Goal: Information Seeking & Learning: Learn about a topic

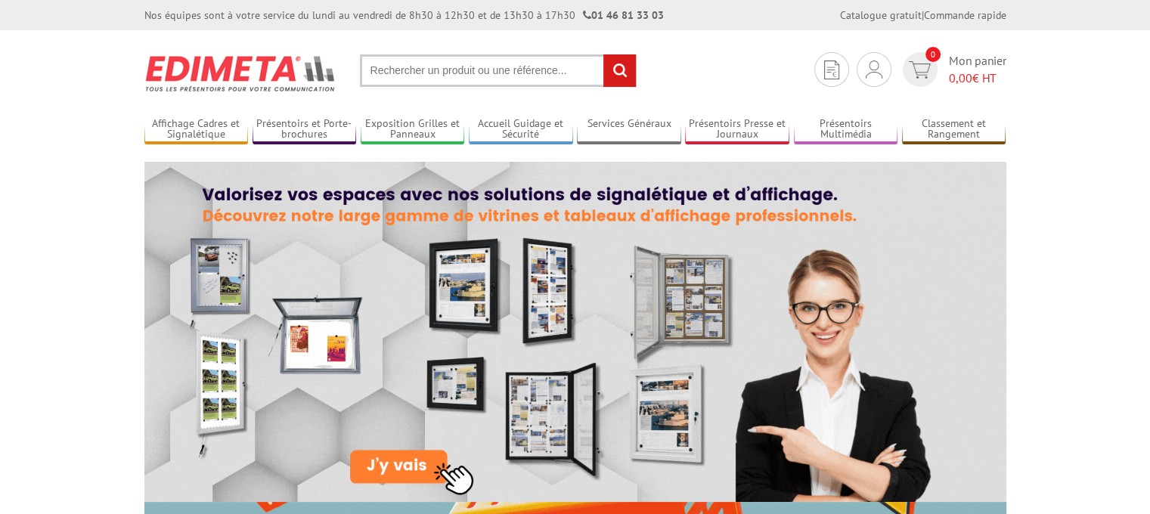
click at [437, 67] on input "text" at bounding box center [498, 70] width 277 height 33
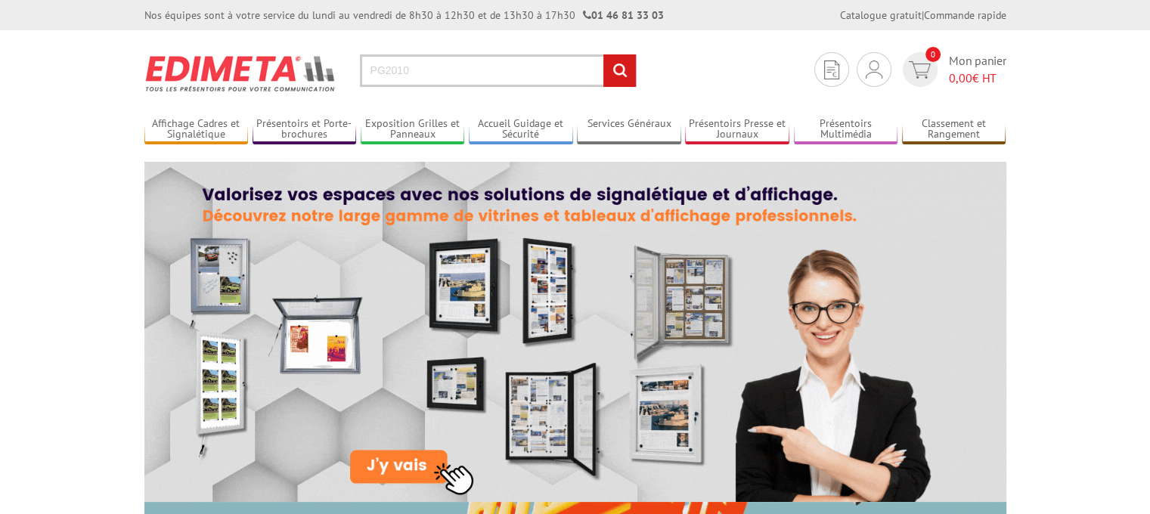
type input "PG2010"
click at [603, 54] on input "rechercher" at bounding box center [619, 70] width 33 height 33
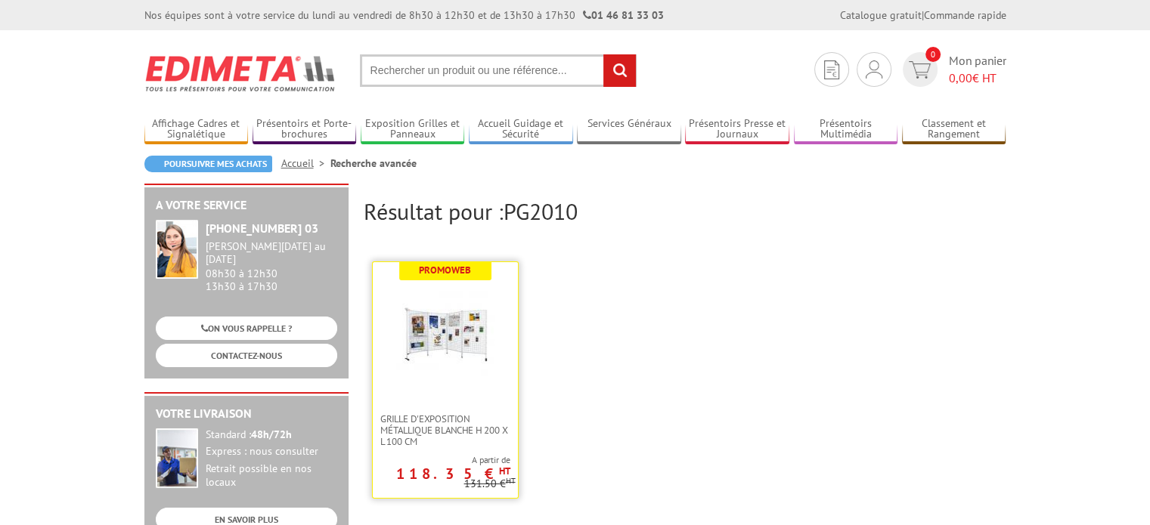
click at [429, 338] on img at bounding box center [445, 334] width 98 height 98
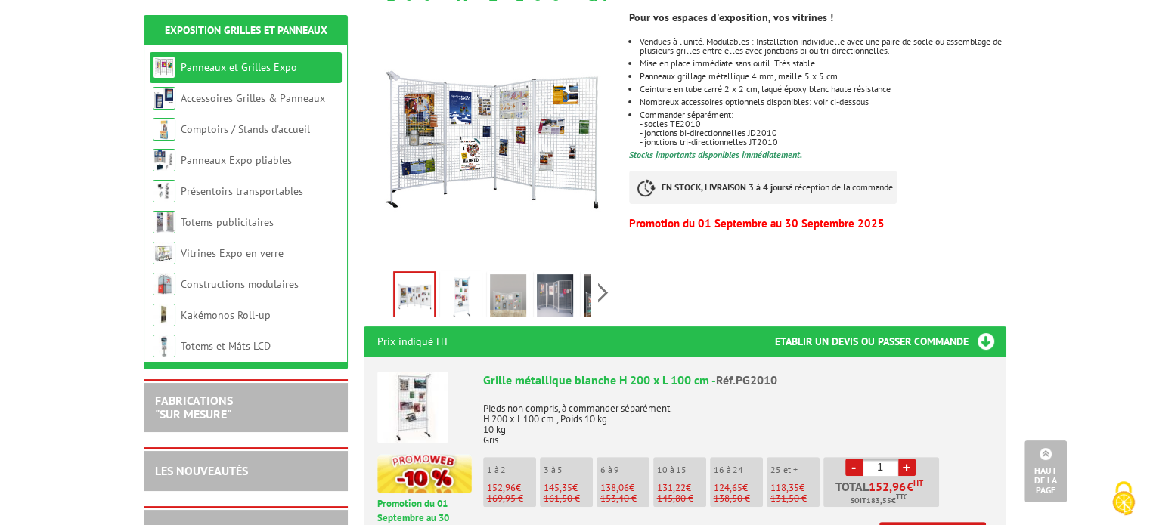
scroll to position [287, 0]
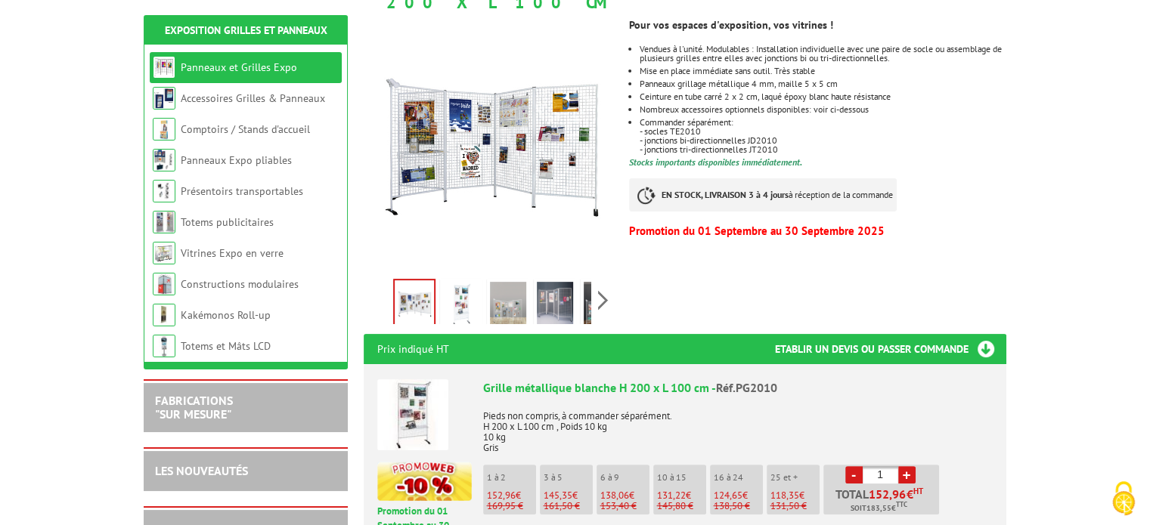
click at [506, 290] on img at bounding box center [508, 305] width 36 height 47
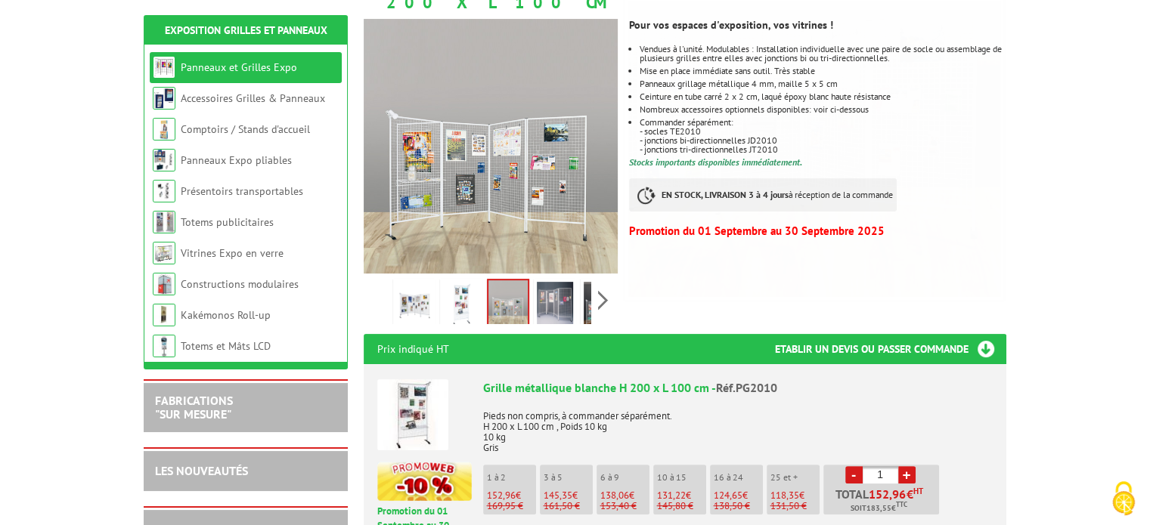
click at [553, 284] on img at bounding box center [555, 305] width 36 height 47
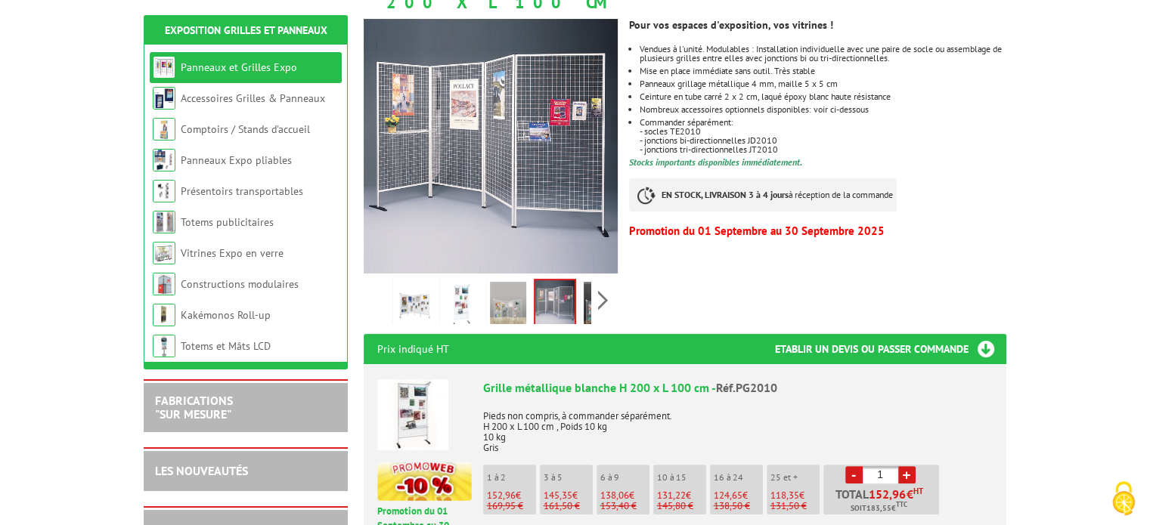
click at [564, 290] on img at bounding box center [554, 303] width 39 height 47
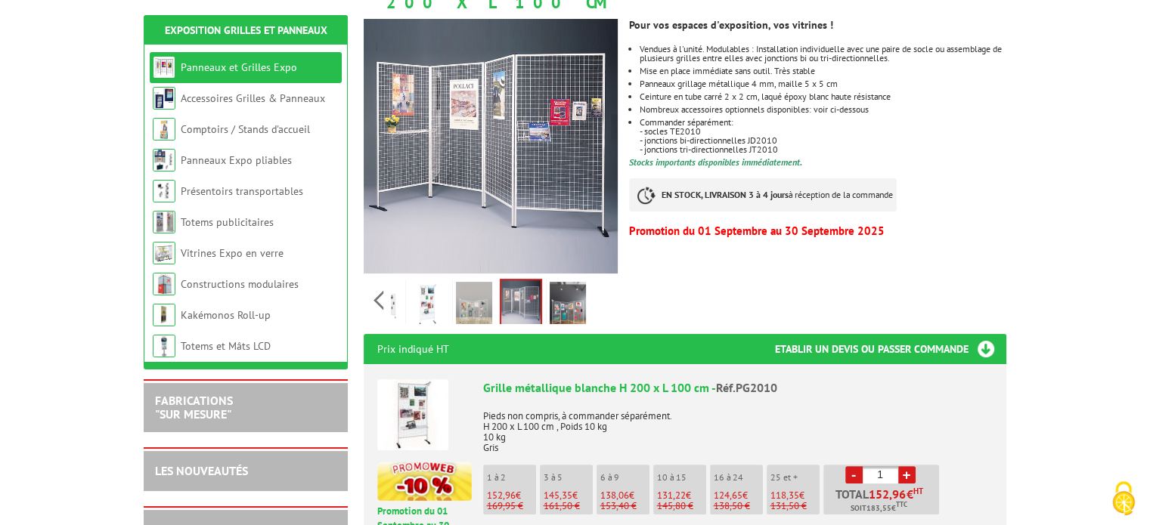
click at [599, 282] on div "Previous Next" at bounding box center [491, 300] width 255 height 53
click at [578, 285] on img at bounding box center [568, 305] width 36 height 47
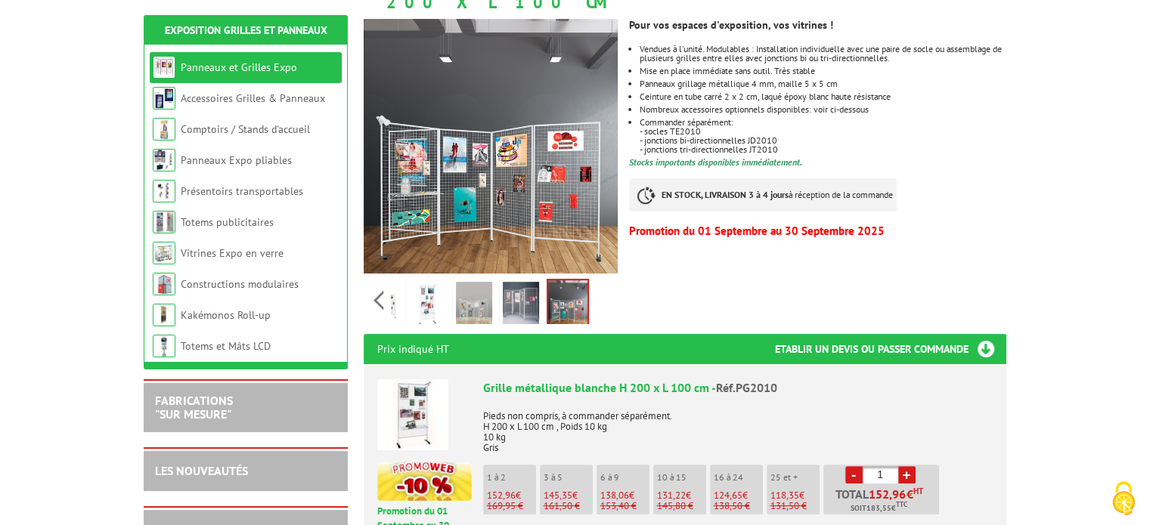
click at [429, 282] on img at bounding box center [427, 305] width 36 height 47
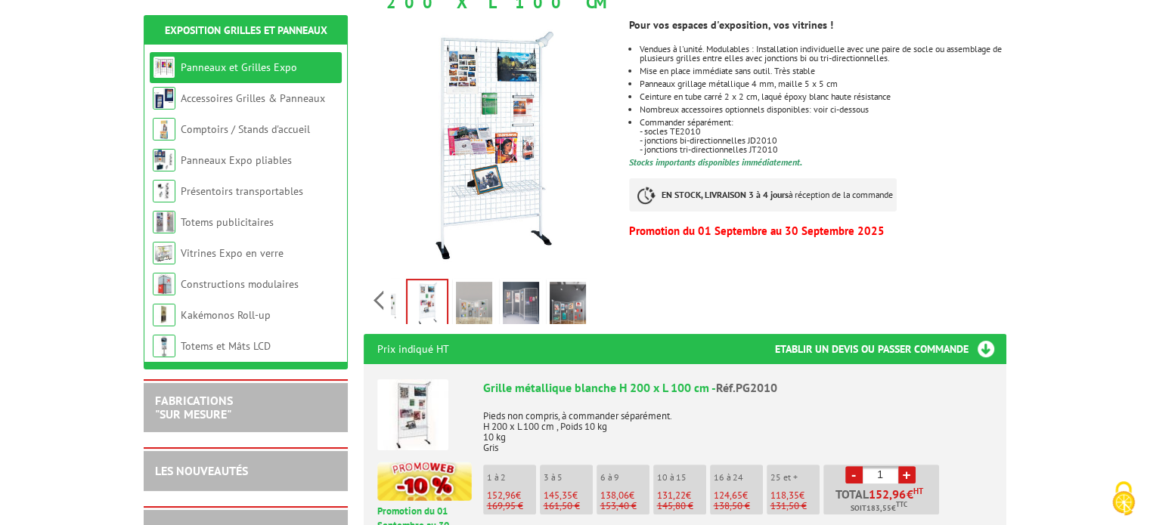
click at [391, 283] on img at bounding box center [380, 305] width 36 height 47
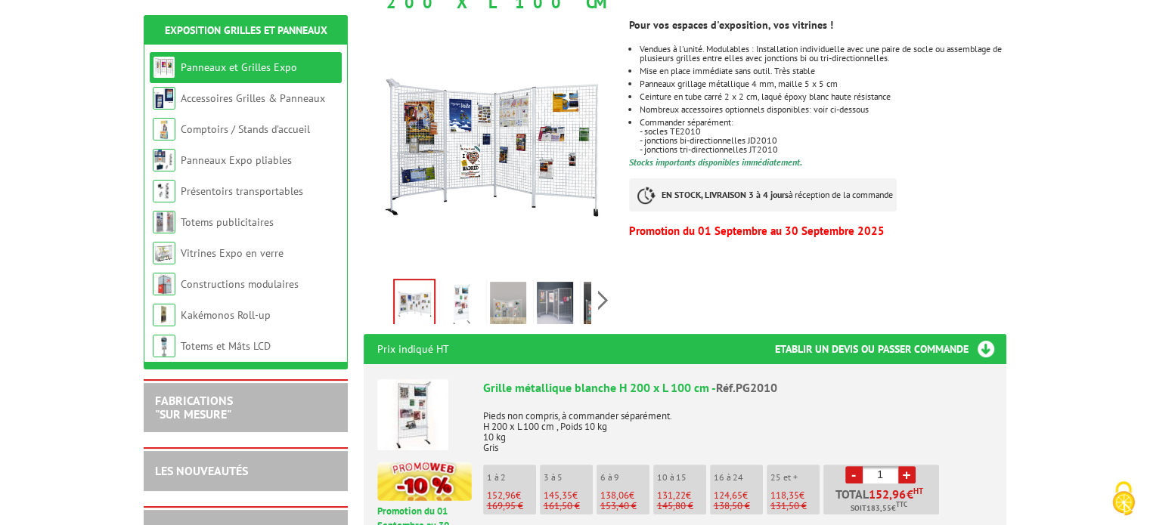
click at [451, 282] on img at bounding box center [461, 305] width 36 height 47
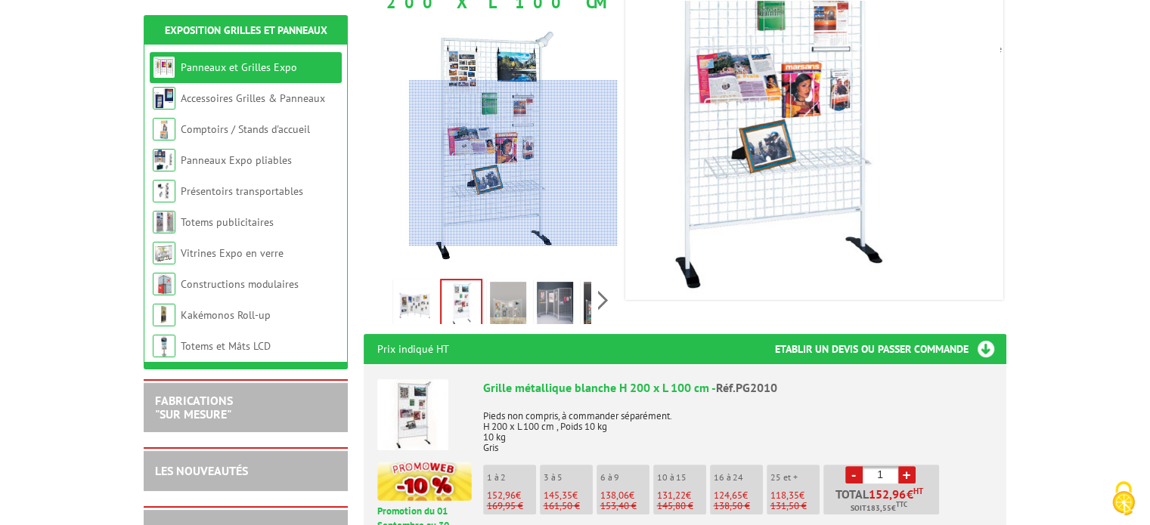
drag, startPoint x: 575, startPoint y: 191, endPoint x: 578, endPoint y: 163, distance: 28.1
click at [578, 163] on div at bounding box center [513, 163] width 209 height 166
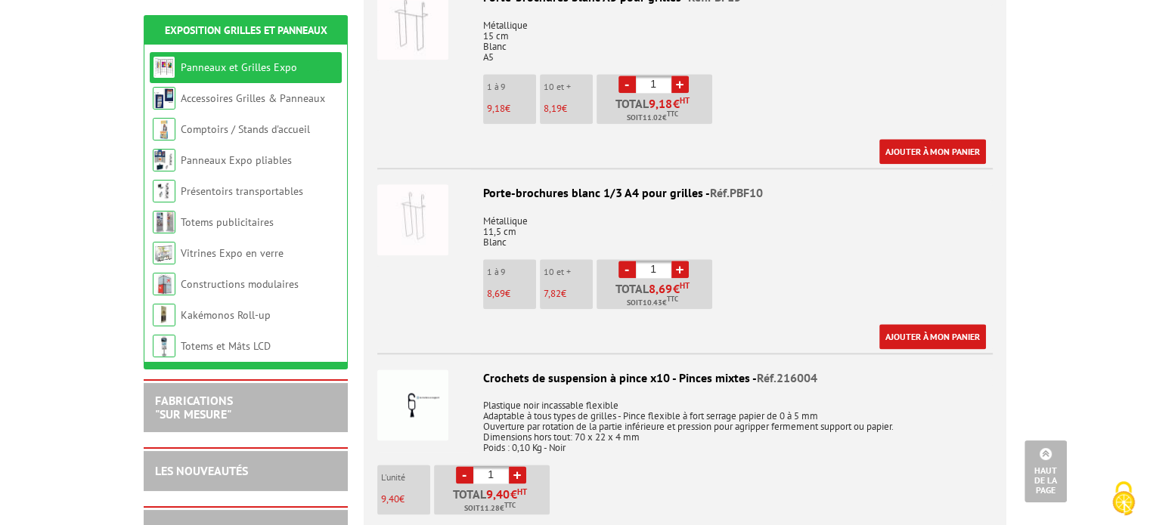
scroll to position [1829, 0]
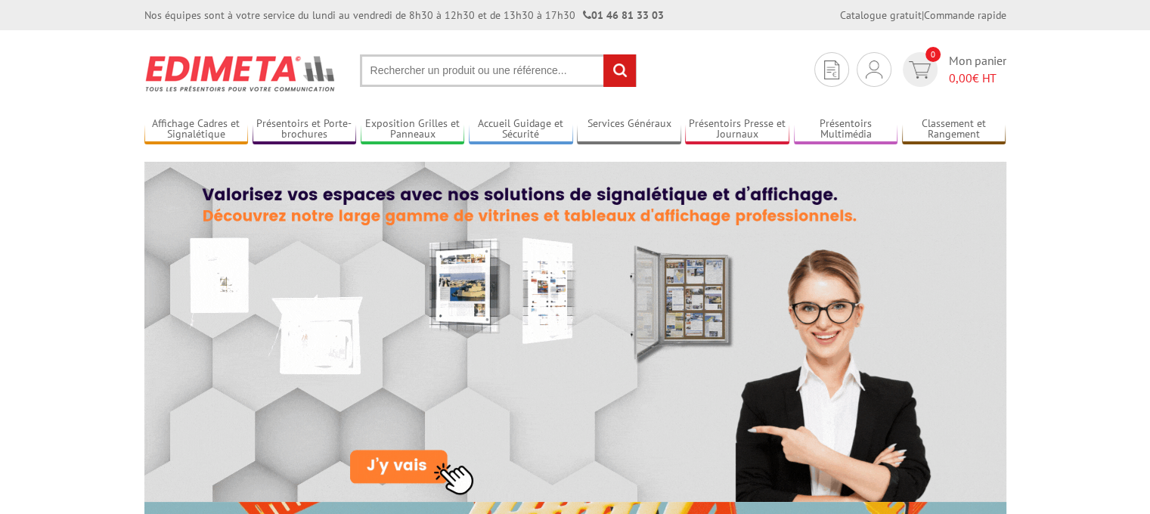
click at [420, 76] on input "text" at bounding box center [498, 70] width 277 height 33
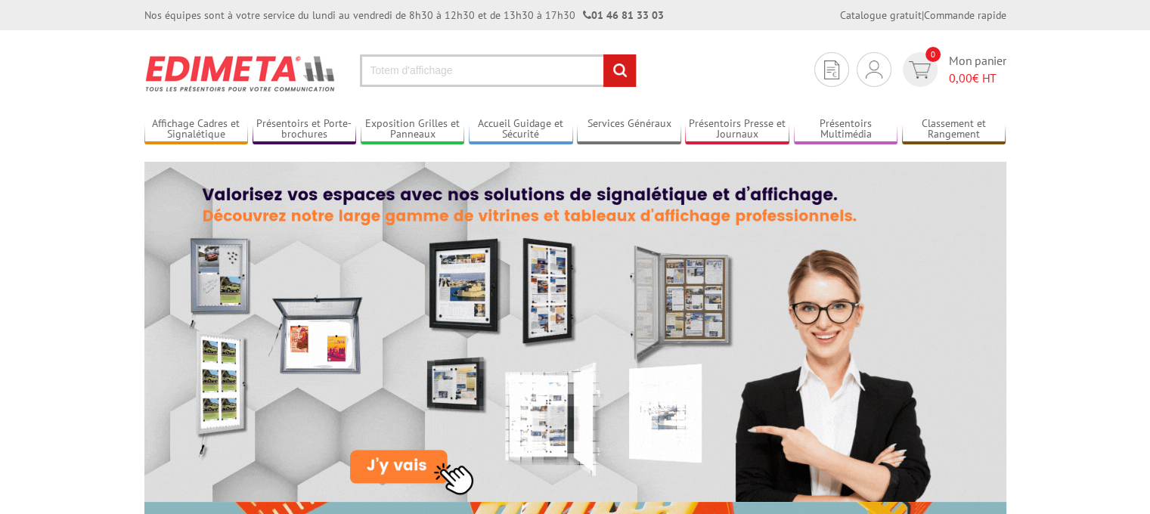
type input "Totem d'affichage"
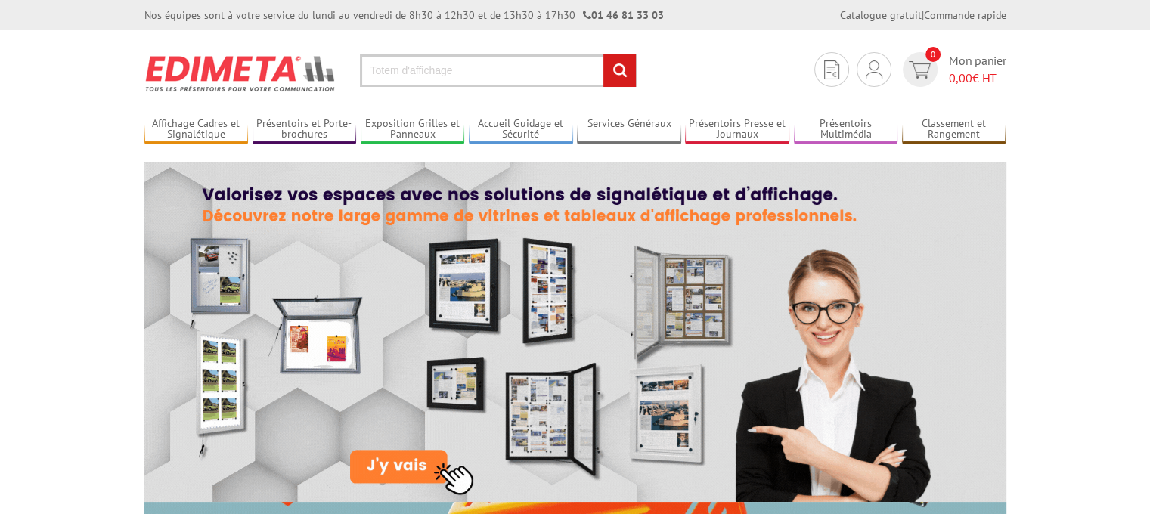
click at [615, 73] on input "rechercher" at bounding box center [619, 70] width 33 height 33
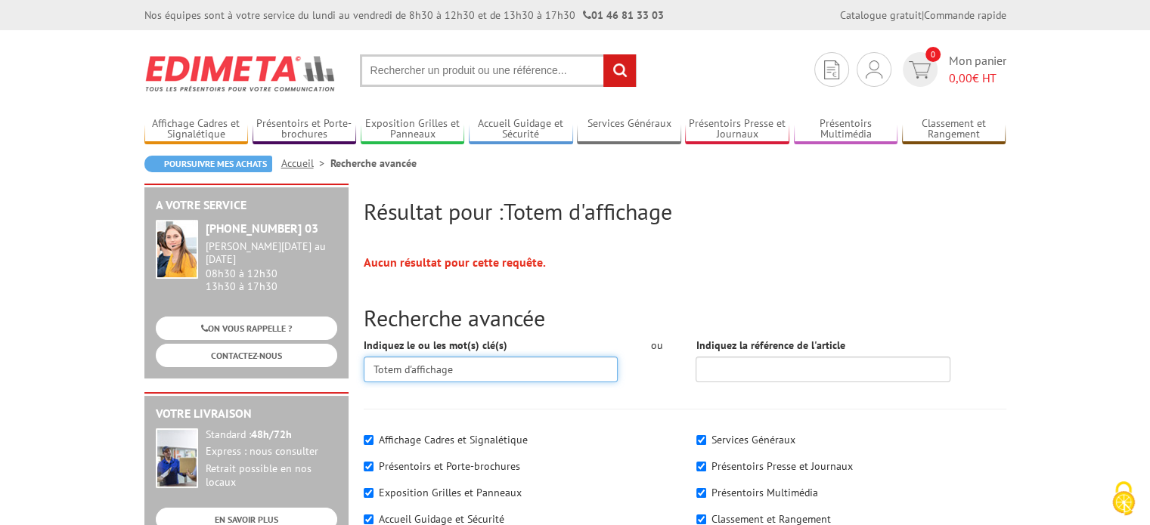
click at [454, 370] on input "Totem d'affichage" at bounding box center [491, 370] width 255 height 26
type input "Totem d'exposition"
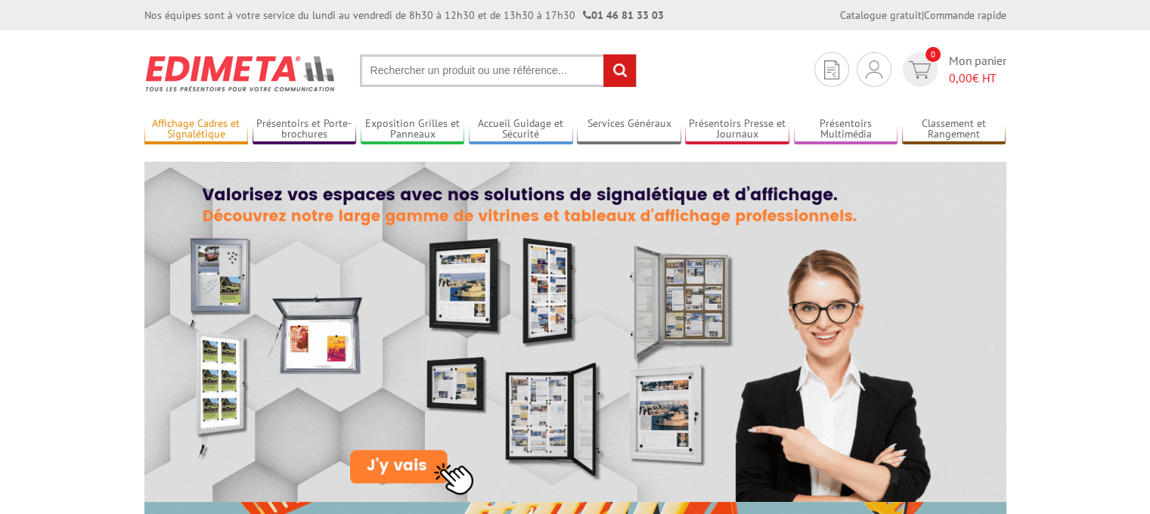
click at [209, 123] on link "Affichage Cadres et Signalétique" at bounding box center [196, 129] width 104 height 25
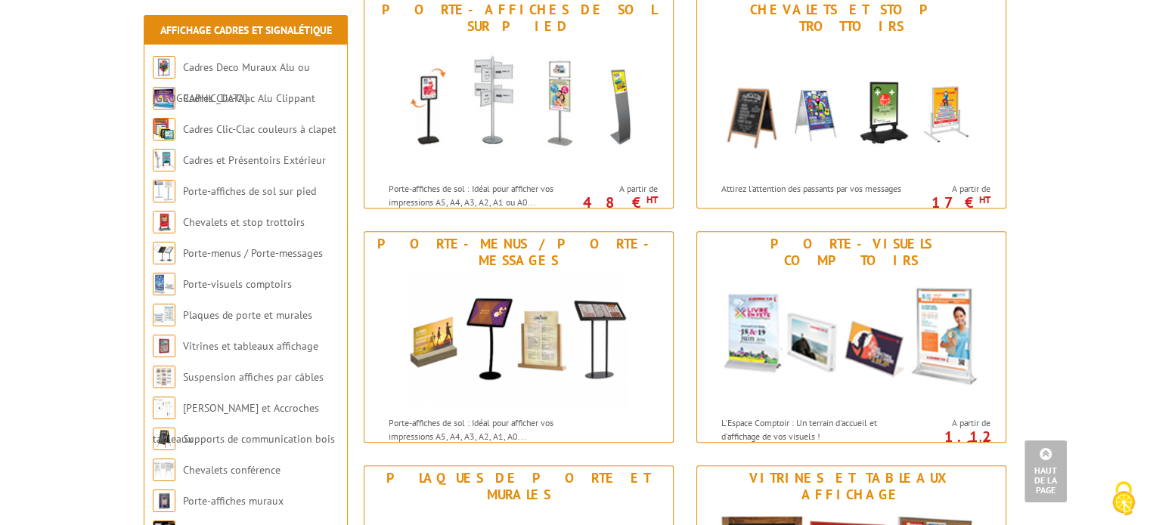
scroll to position [705, 0]
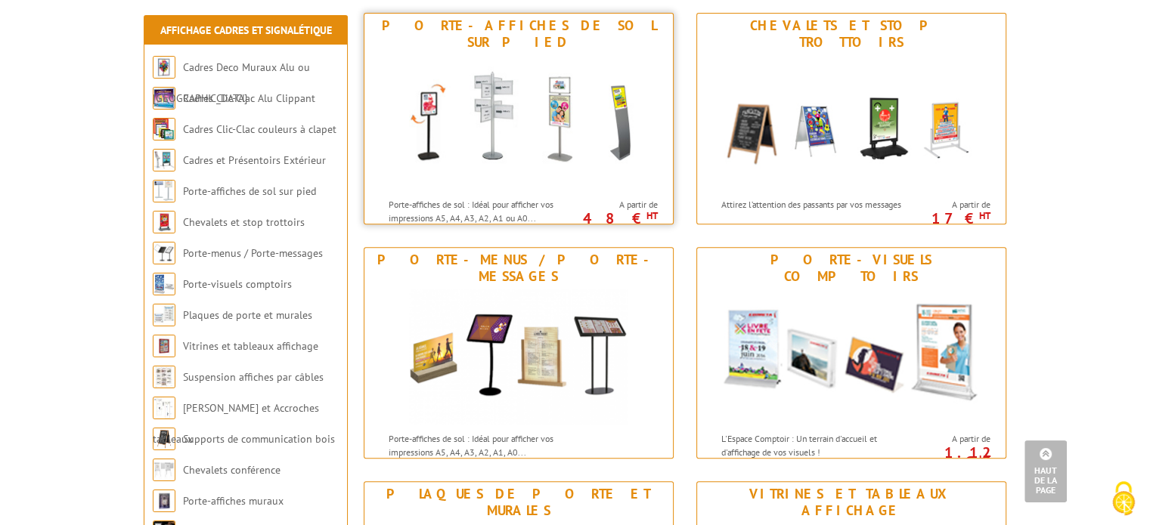
click at [510, 75] on img at bounding box center [519, 122] width 280 height 136
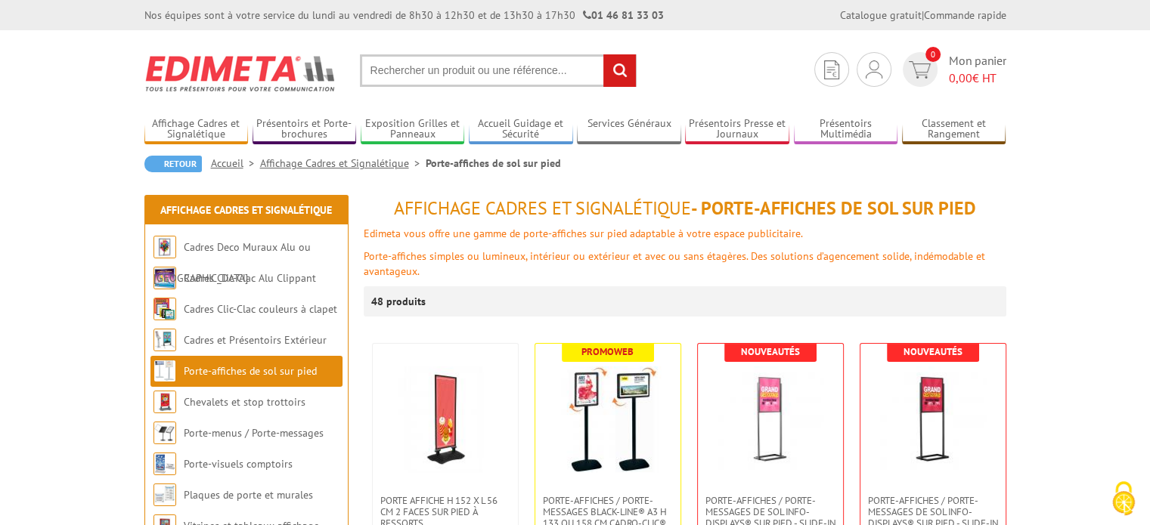
drag, startPoint x: 1155, startPoint y: 75, endPoint x: 1126, endPoint y: 99, distance: 37.6
click at [246, 342] on link "Cadres et Présentoirs Extérieur" at bounding box center [255, 340] width 143 height 14
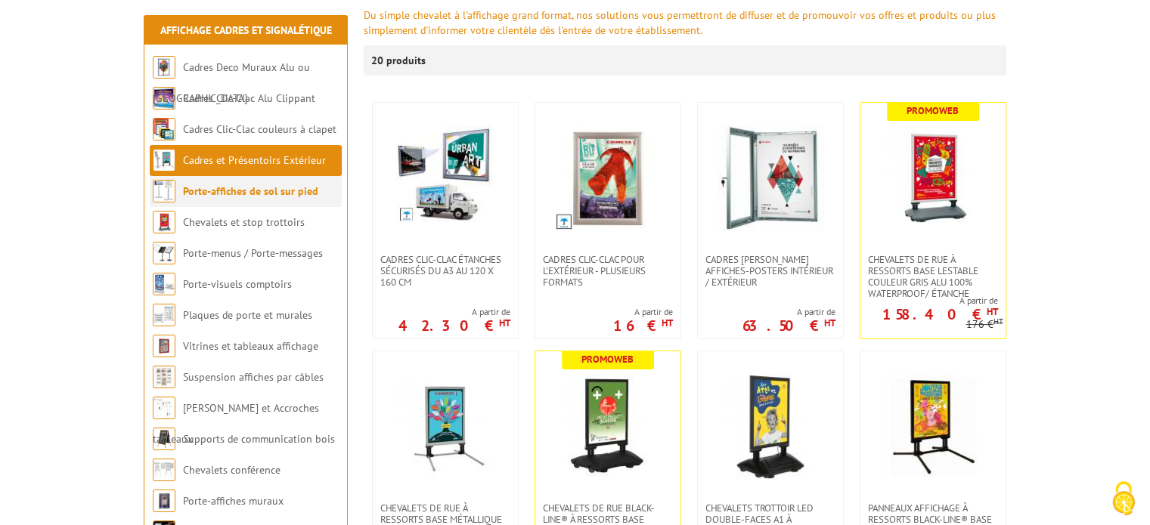
click at [248, 190] on link "Porte-affiches de sol sur pied" at bounding box center [250, 191] width 135 height 14
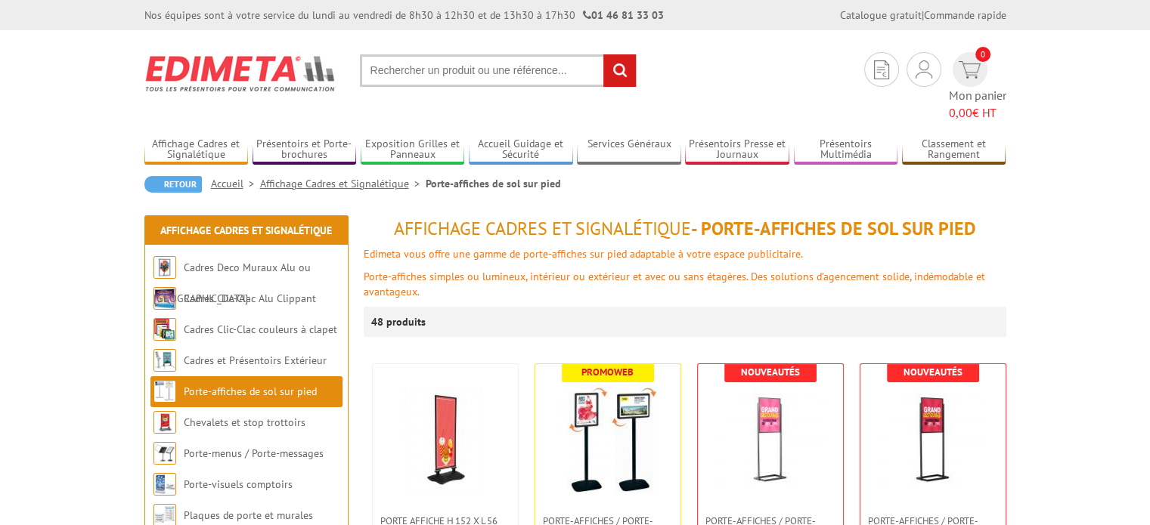
scroll to position [460, 0]
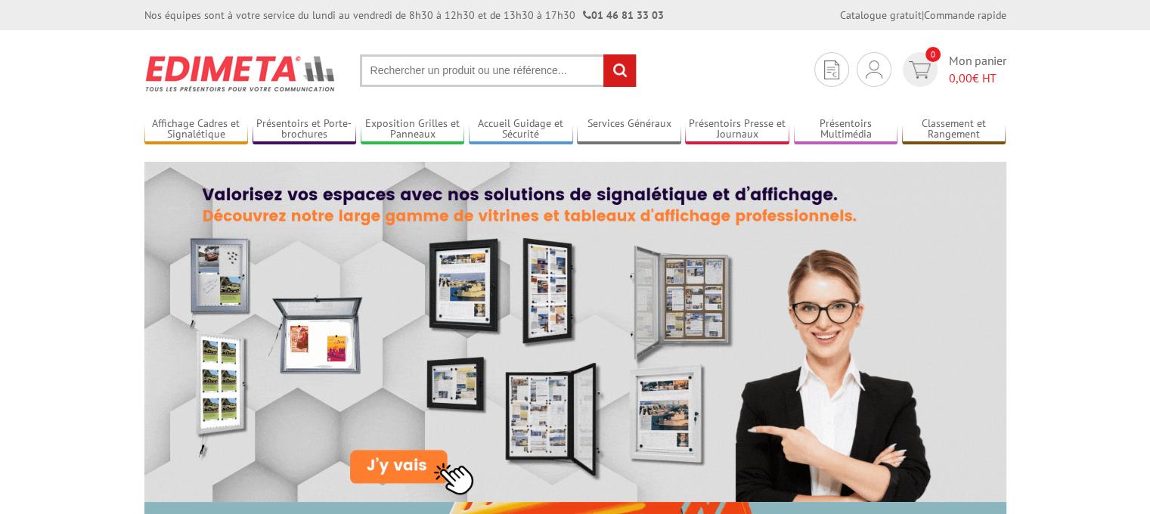
click at [454, 66] on input "text" at bounding box center [498, 70] width 277 height 33
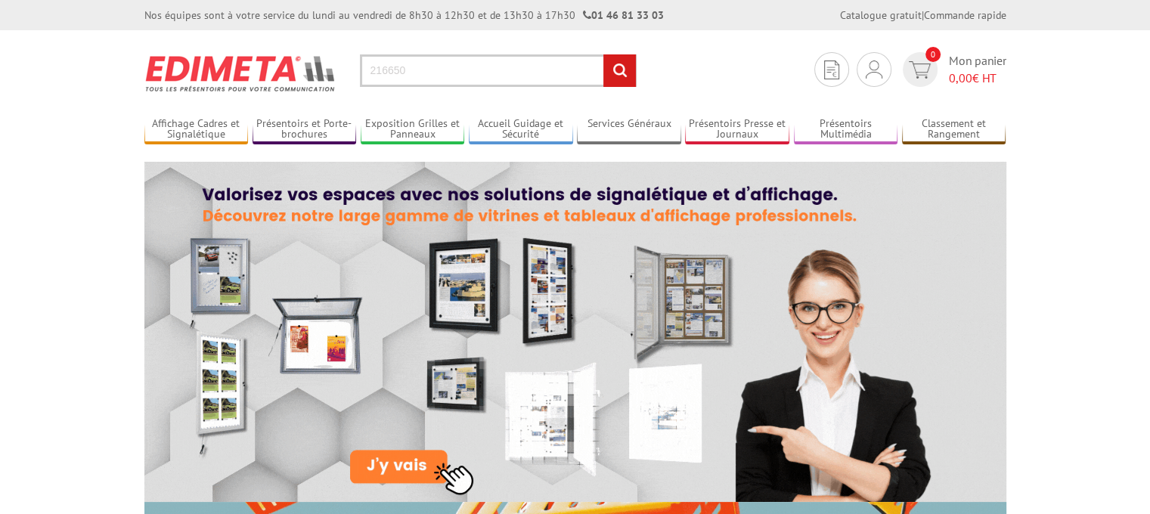
type input "216650"
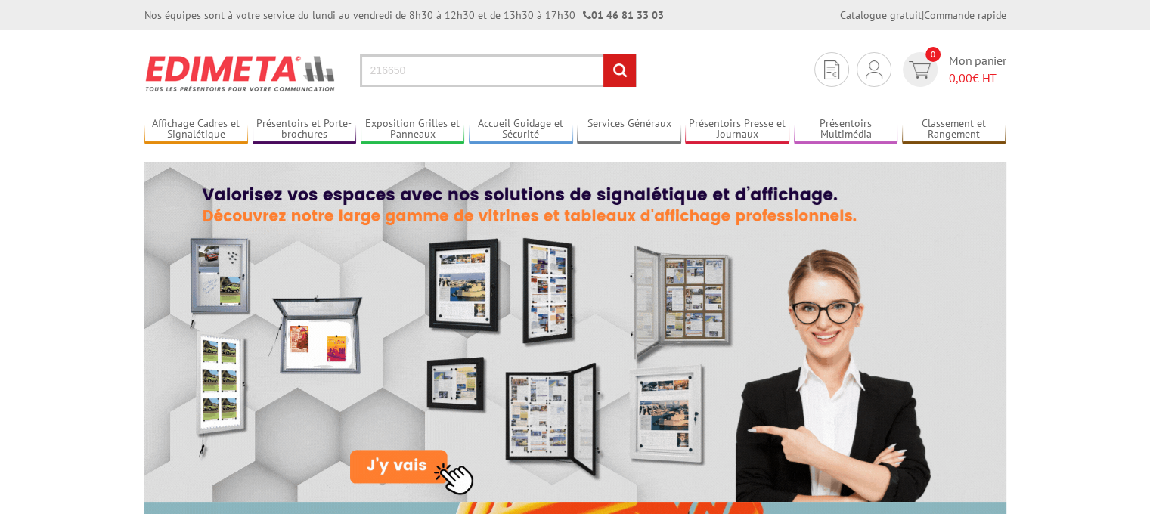
click at [615, 69] on input "rechercher" at bounding box center [619, 70] width 33 height 33
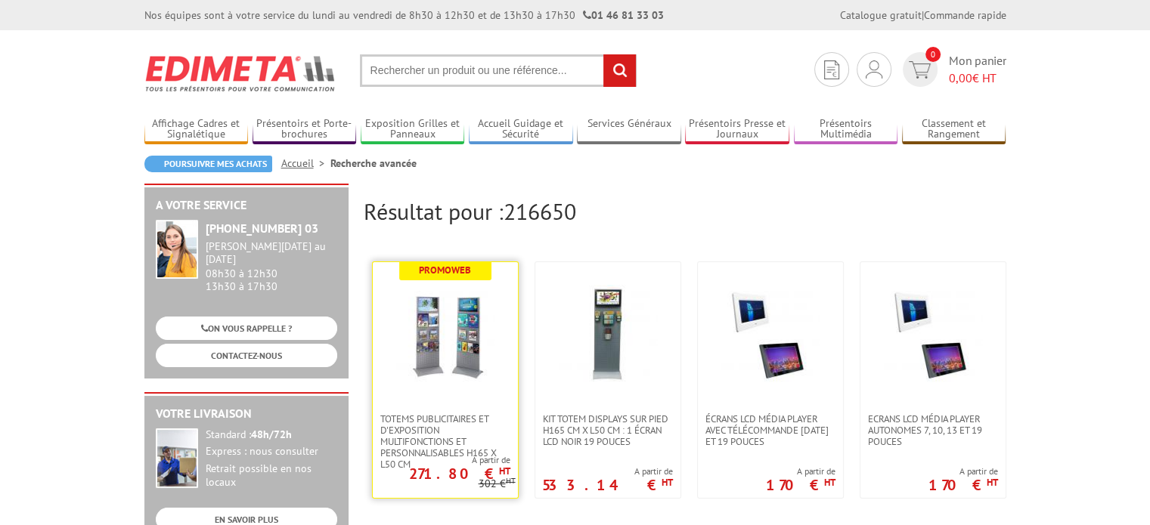
click at [464, 364] on img at bounding box center [445, 334] width 98 height 98
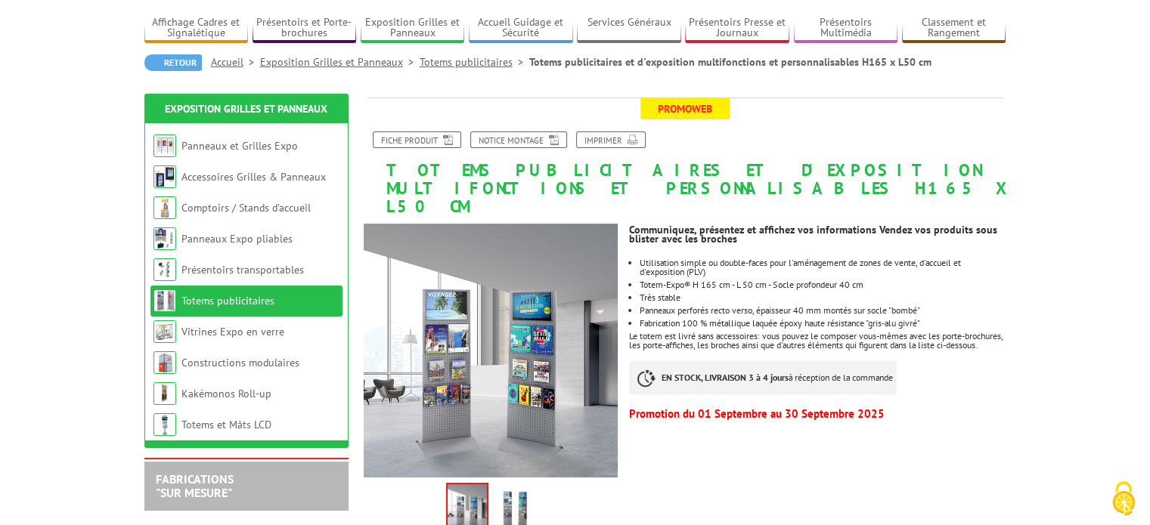
scroll to position [106, 0]
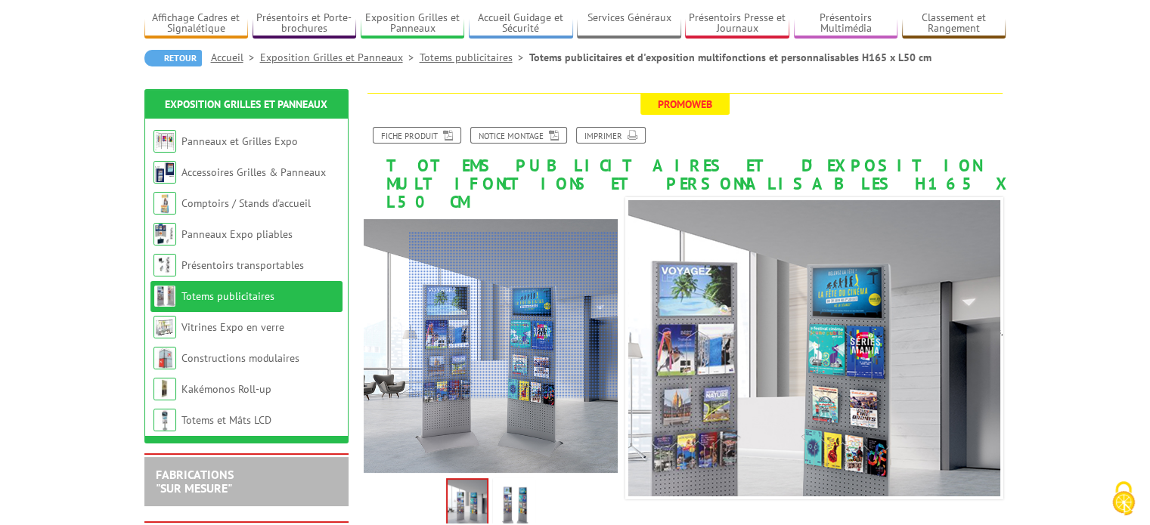
click at [536, 315] on div at bounding box center [513, 315] width 209 height 166
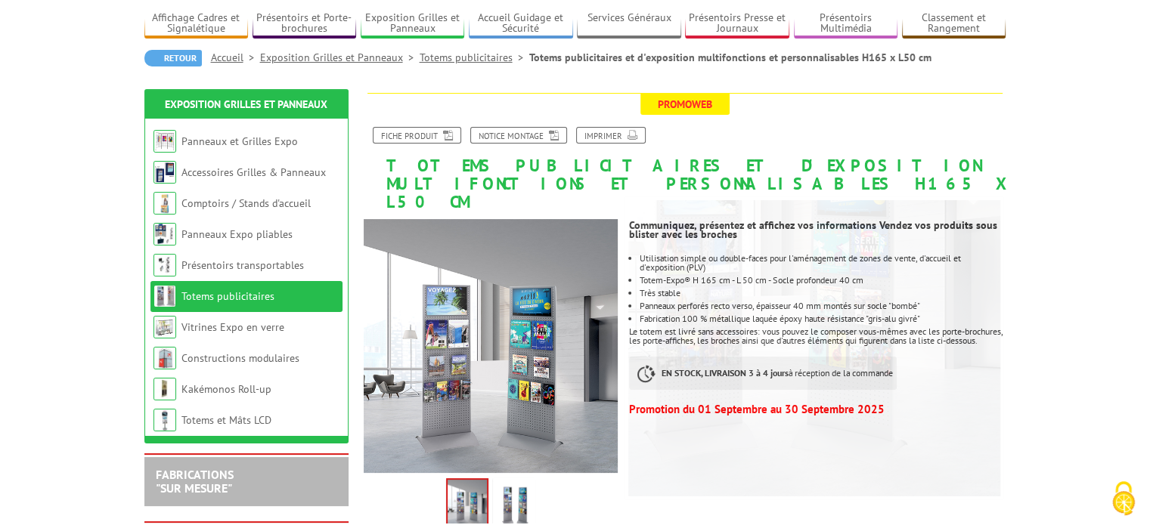
click at [469, 480] on img at bounding box center [467, 503] width 39 height 47
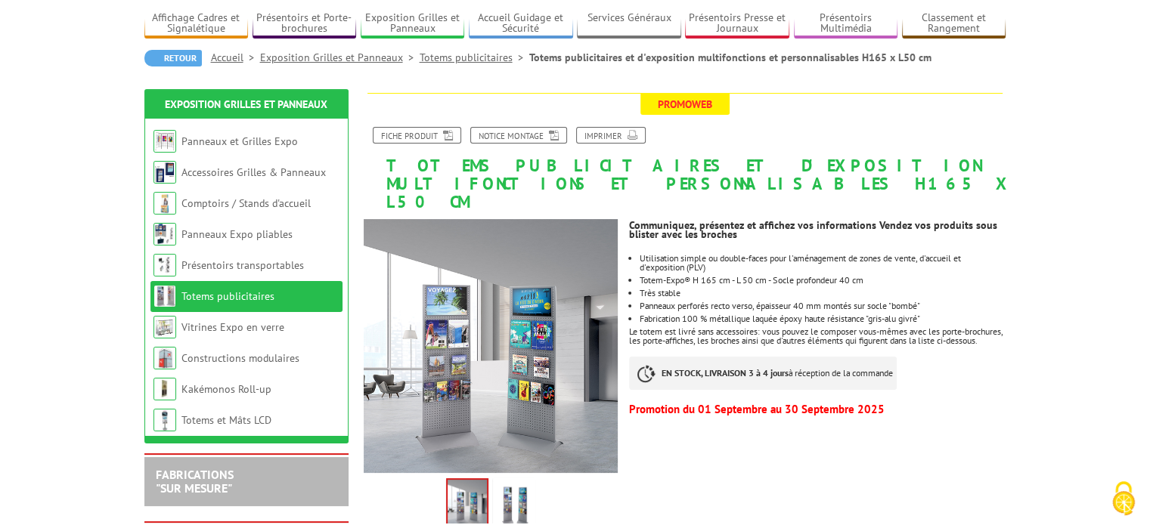
click at [469, 480] on img at bounding box center [467, 503] width 39 height 47
click at [508, 494] on img at bounding box center [514, 505] width 36 height 47
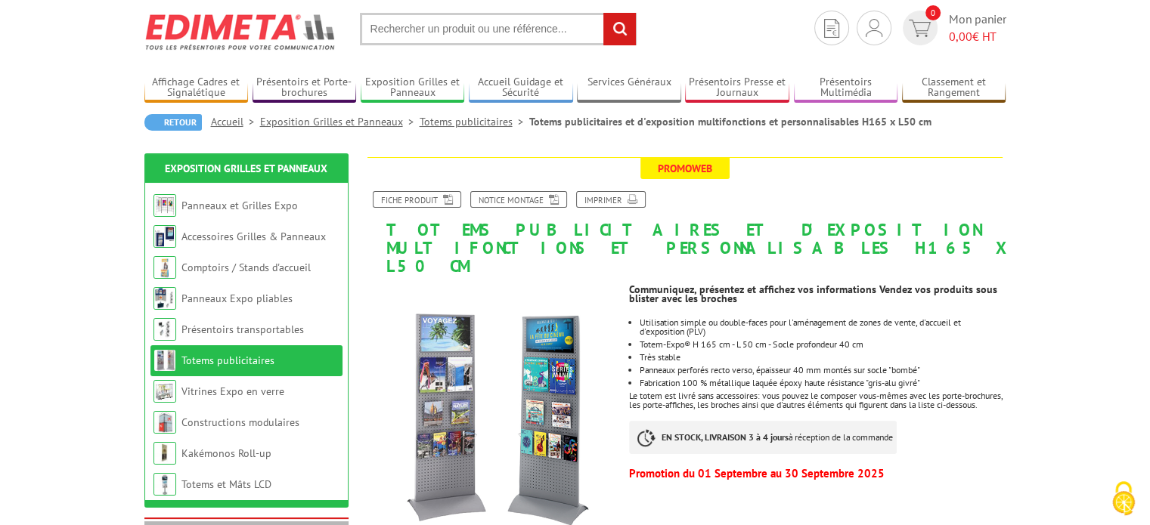
scroll to position [0, 0]
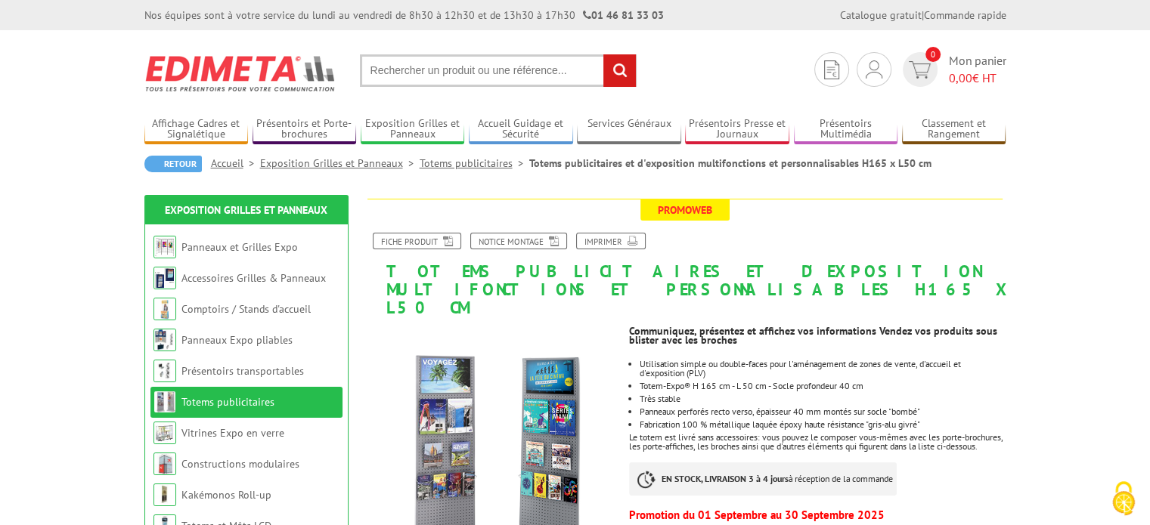
click at [470, 66] on input "text" at bounding box center [498, 70] width 277 height 33
type input "216649"
click at [603, 54] on input "rechercher" at bounding box center [619, 70] width 33 height 33
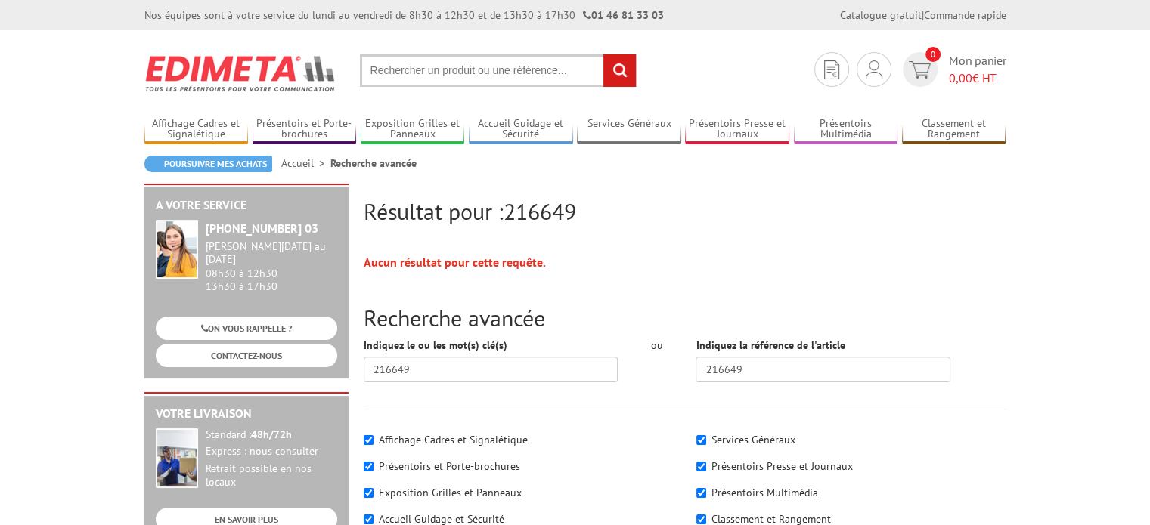
click at [487, 70] on input "text" at bounding box center [498, 70] width 277 height 33
type input "216549"
click at [603, 54] on input "rechercher" at bounding box center [619, 70] width 33 height 33
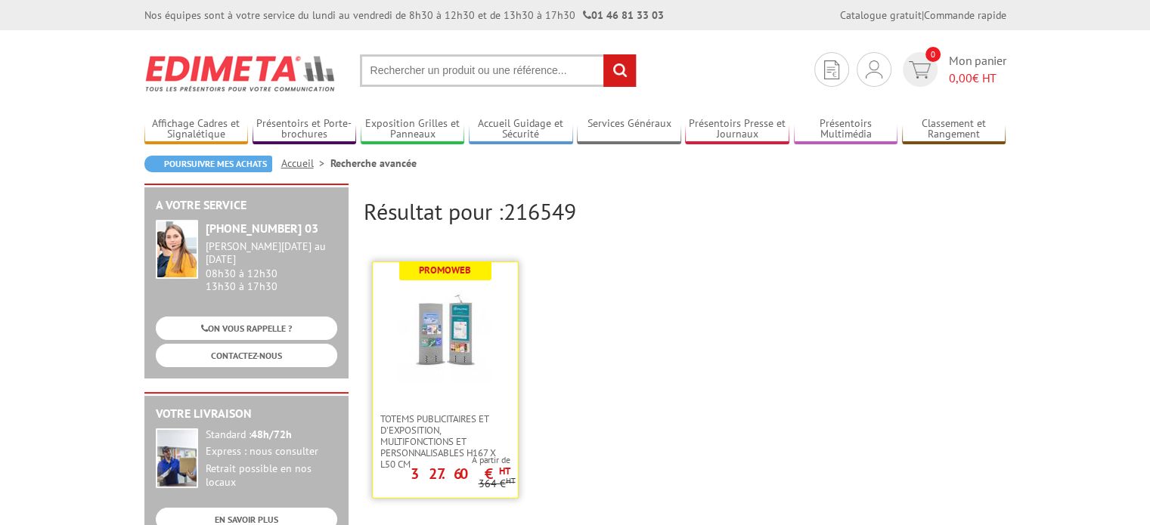
click at [451, 347] on img at bounding box center [445, 334] width 98 height 98
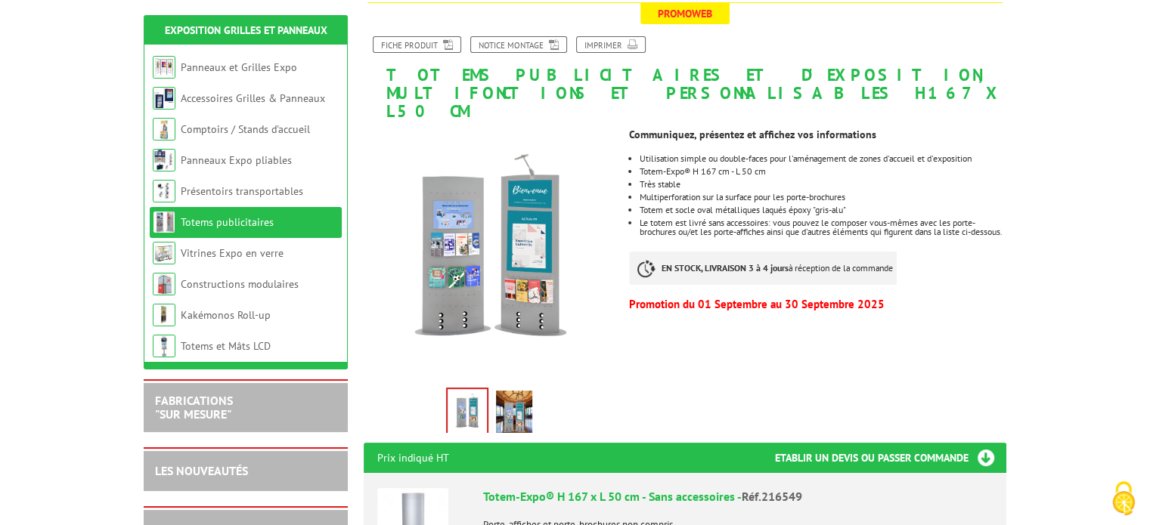
scroll to position [206, 0]
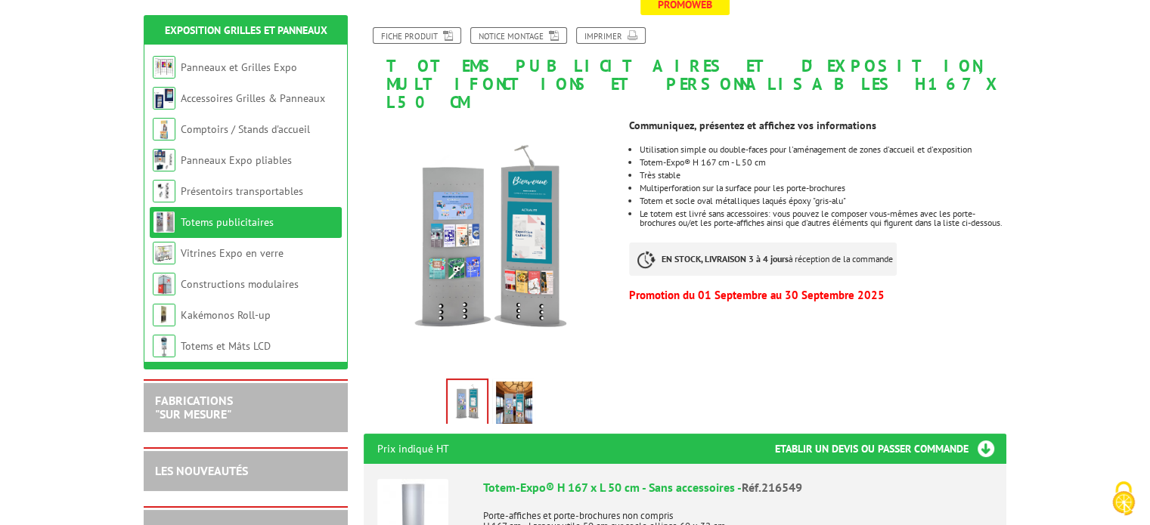
click at [470, 385] on img at bounding box center [467, 403] width 39 height 47
click at [505, 384] on img at bounding box center [514, 405] width 36 height 47
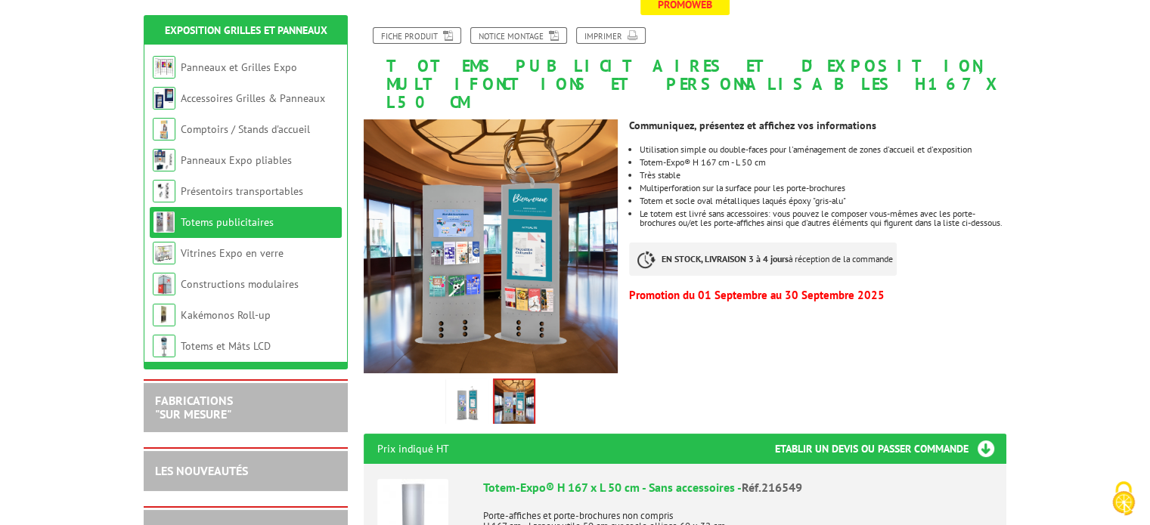
click at [459, 386] on img at bounding box center [467, 405] width 36 height 47
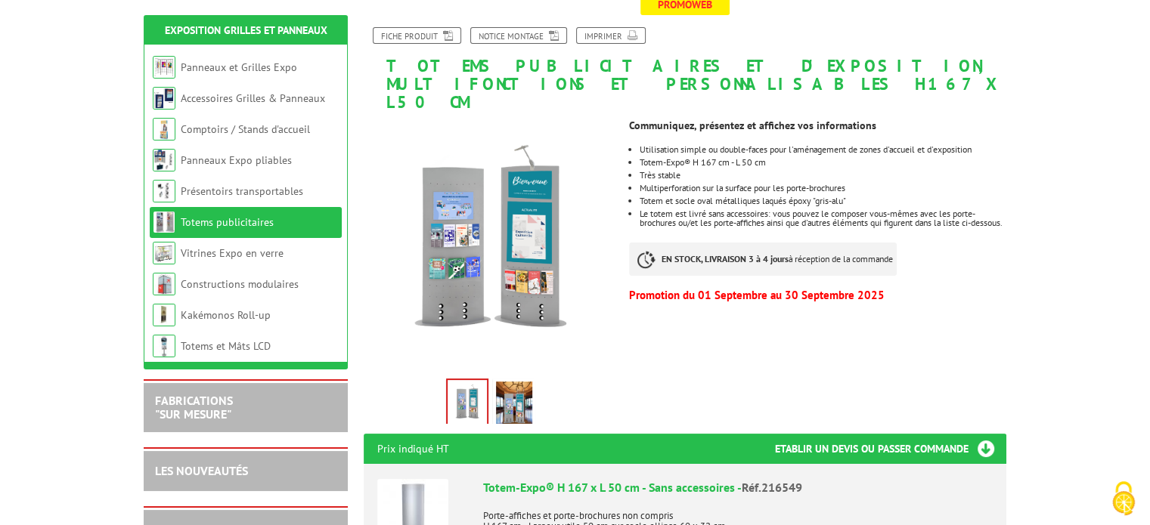
click at [500, 384] on img at bounding box center [514, 405] width 36 height 47
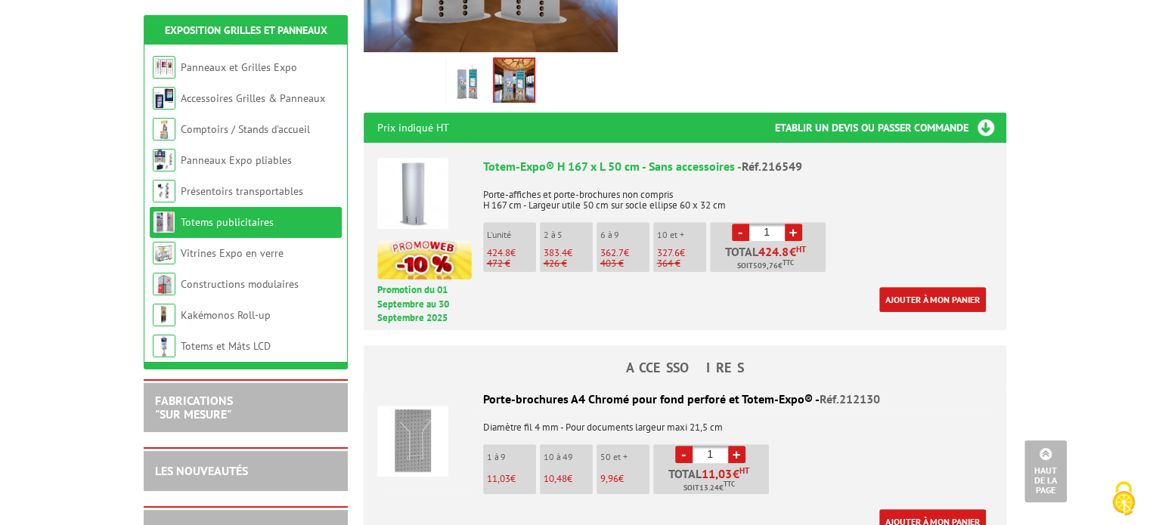
scroll to position [536, 0]
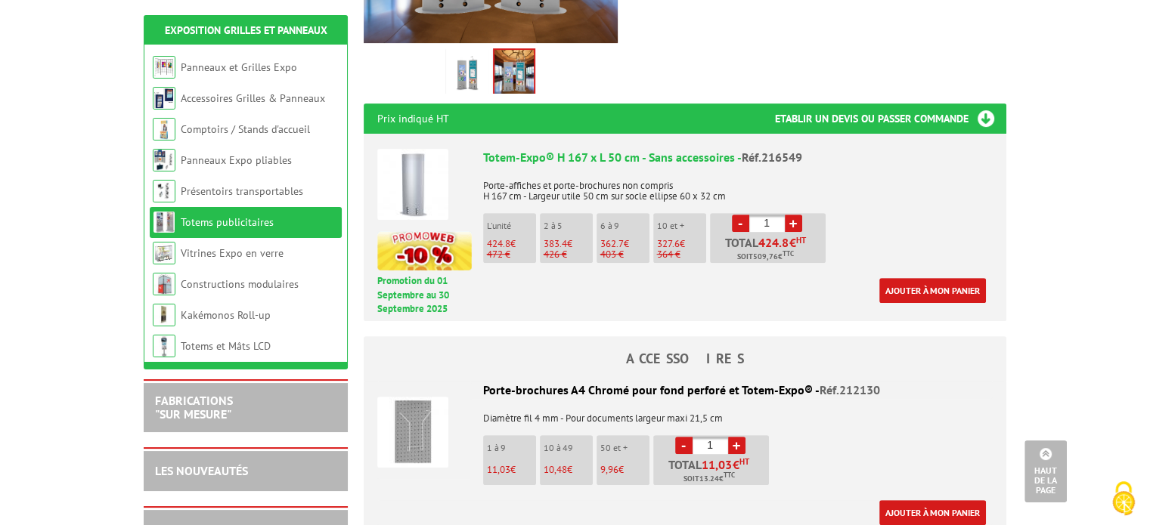
click at [416, 170] on img at bounding box center [412, 184] width 71 height 71
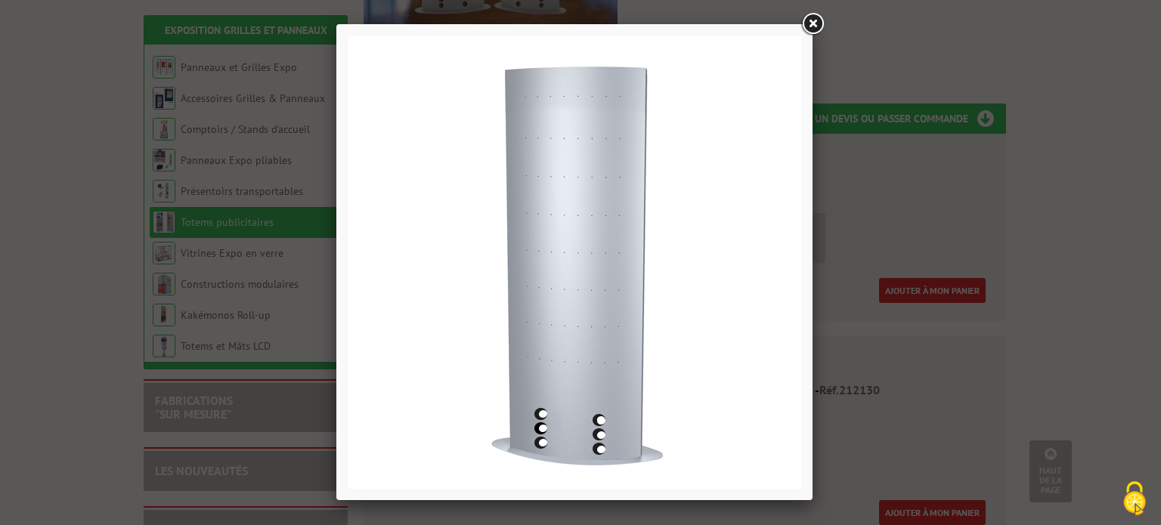
click at [807, 23] on link at bounding box center [812, 24] width 27 height 27
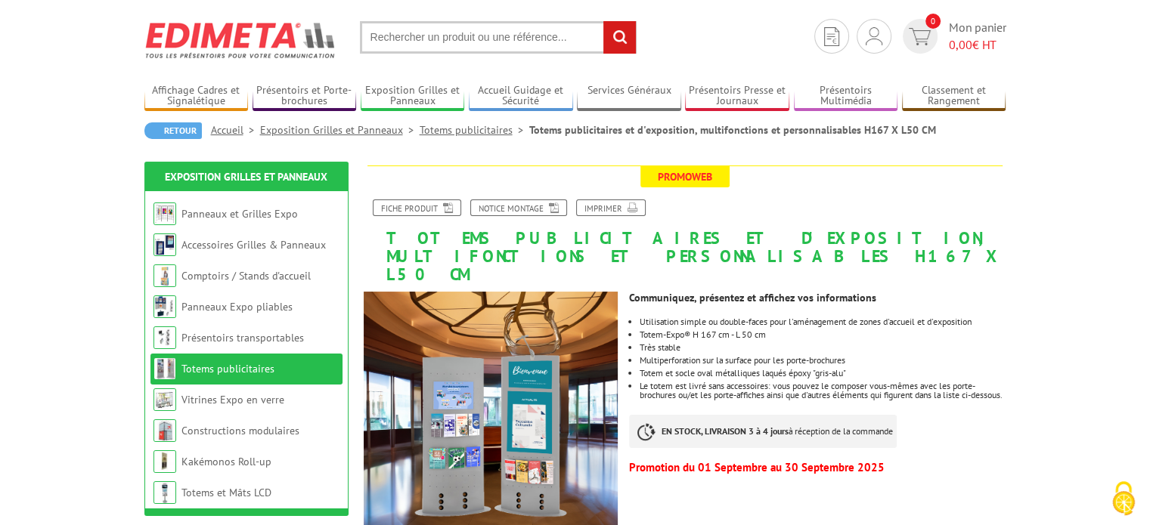
scroll to position [0, 0]
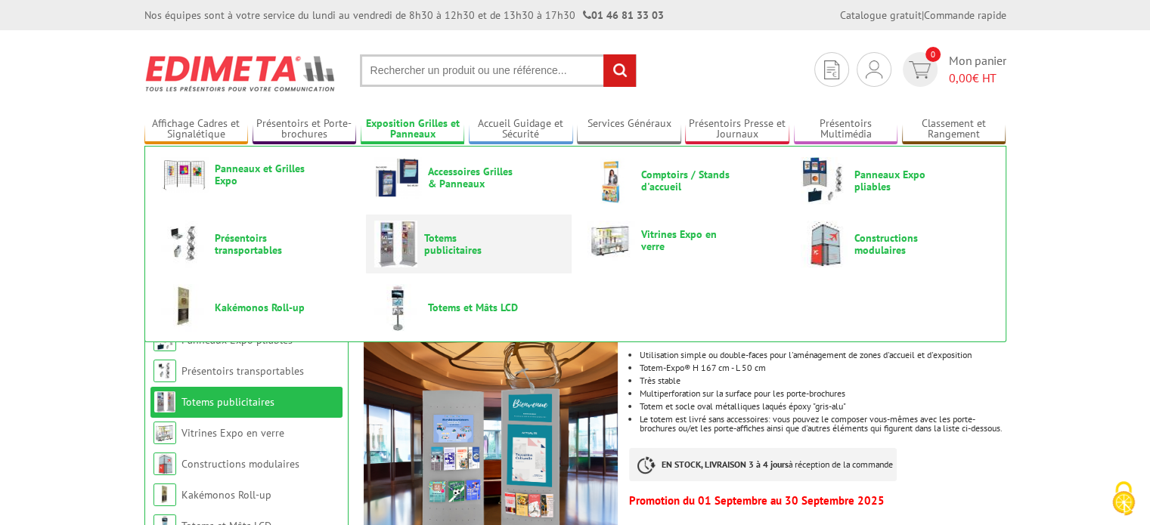
click at [401, 238] on img at bounding box center [395, 244] width 43 height 47
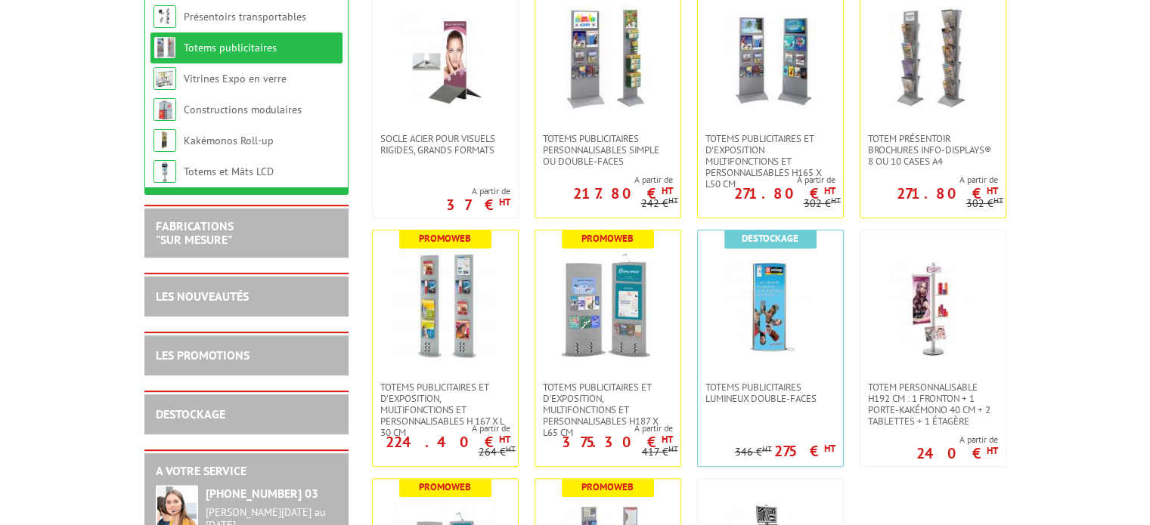
scroll to position [357, 0]
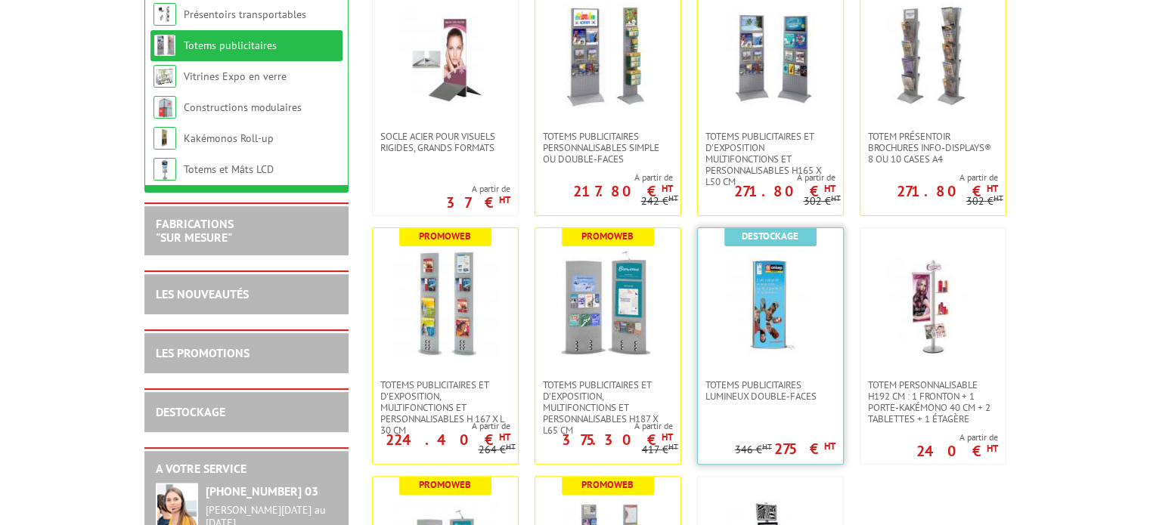
click at [768, 313] on img at bounding box center [770, 304] width 106 height 106
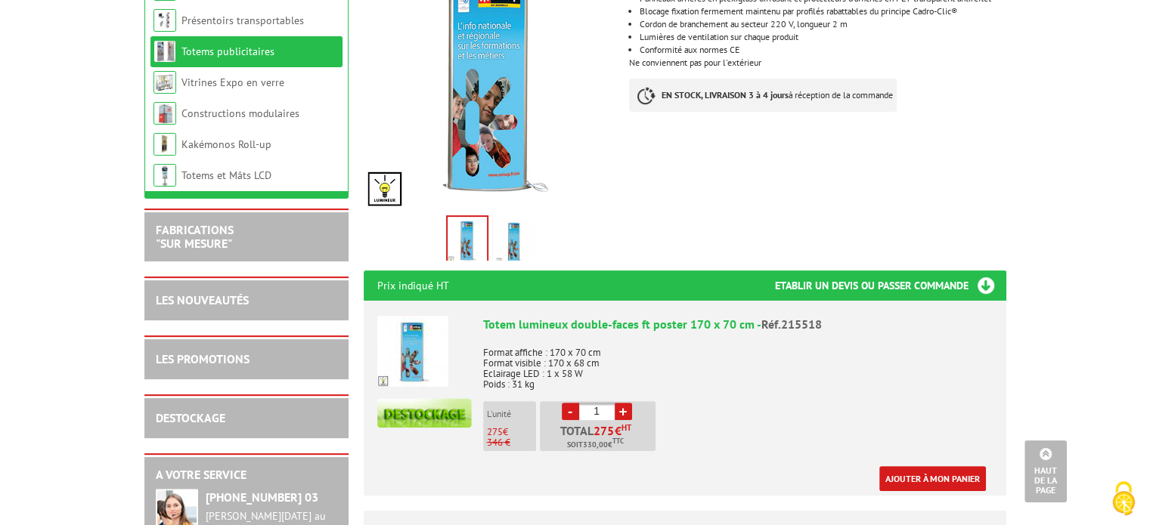
scroll to position [354, 0]
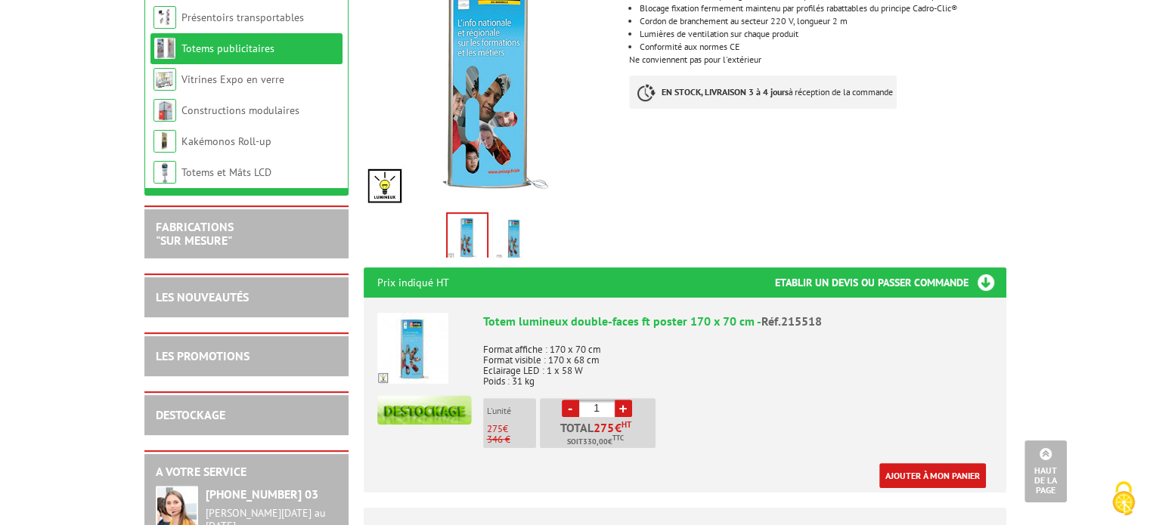
click at [405, 320] on img at bounding box center [412, 348] width 71 height 71
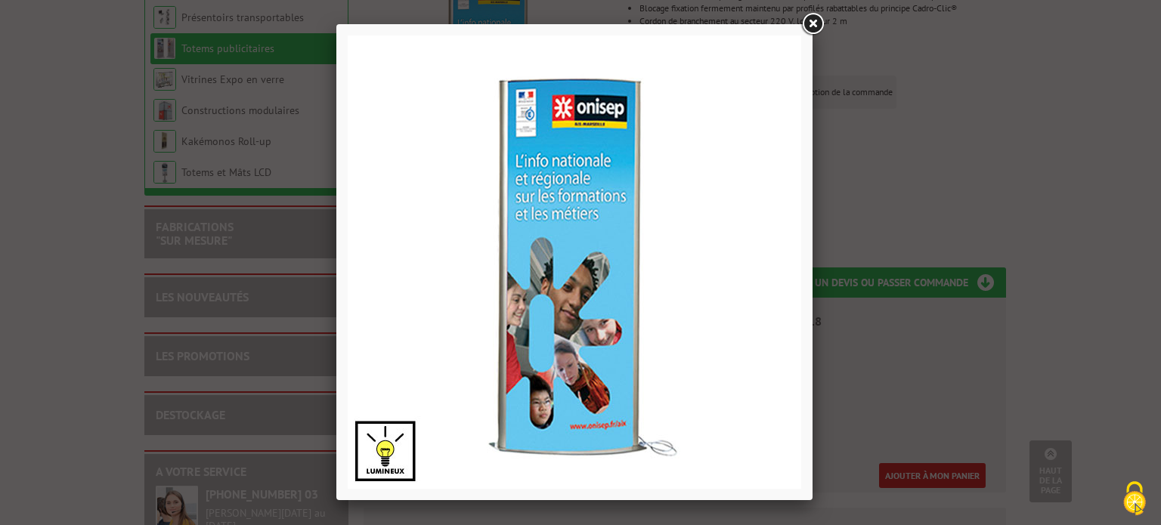
click at [810, 20] on link at bounding box center [812, 24] width 27 height 27
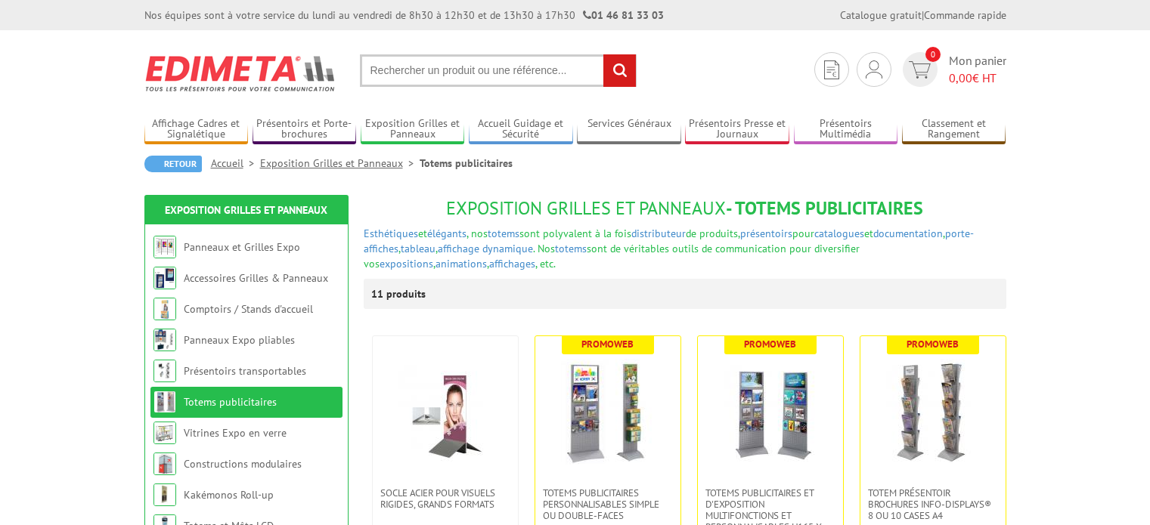
scroll to position [357, 0]
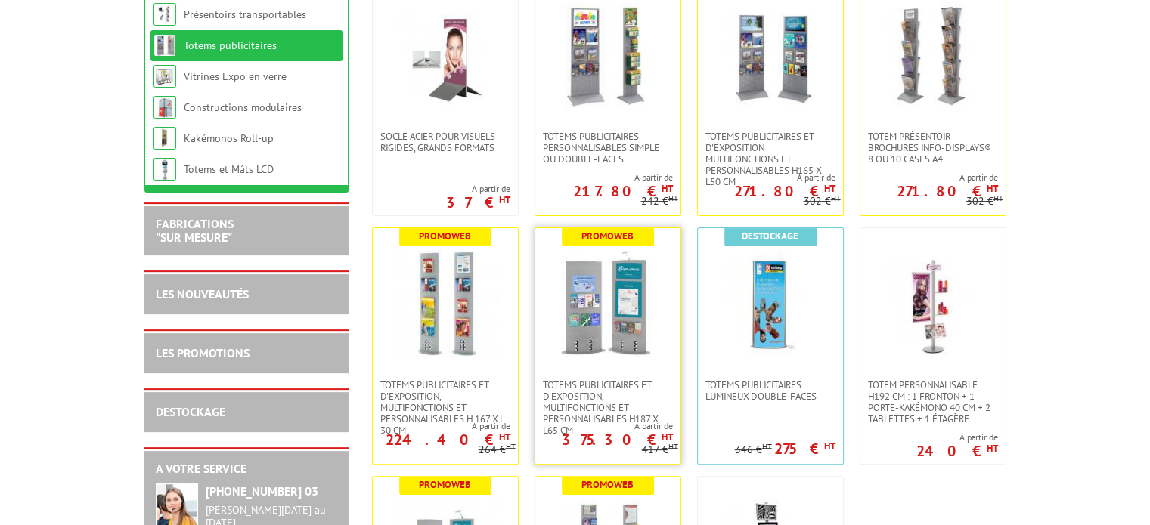
click at [578, 307] on img at bounding box center [608, 304] width 106 height 106
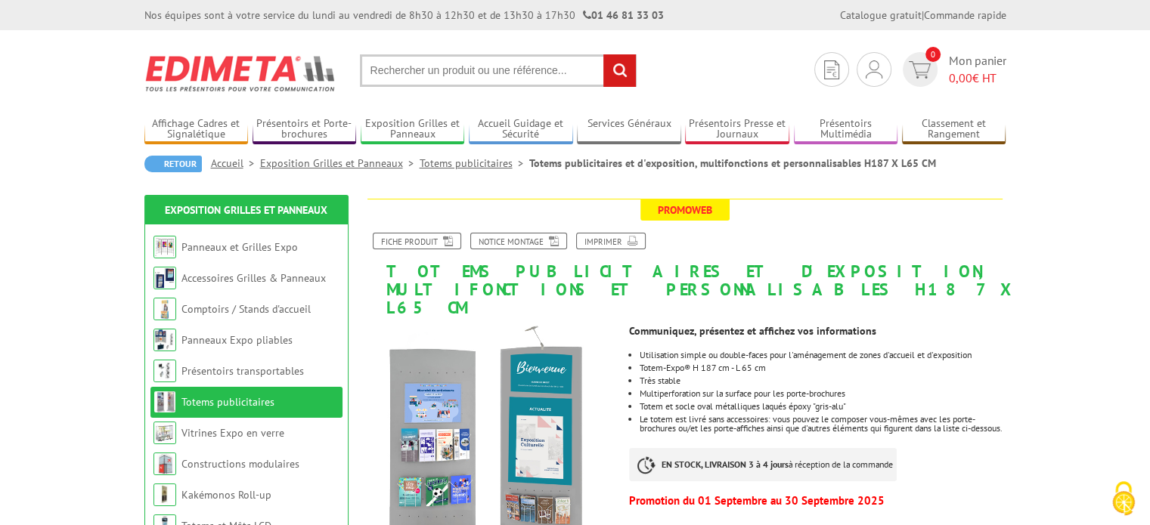
click at [458, 73] on input "text" at bounding box center [498, 70] width 277 height 33
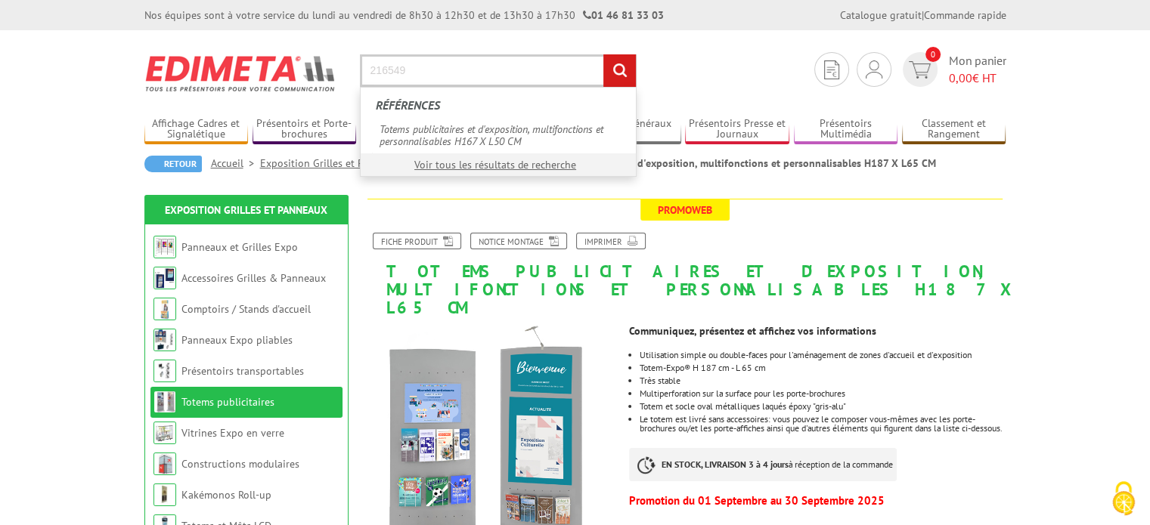
type input "216549"
click at [603, 54] on input "rechercher" at bounding box center [619, 70] width 33 height 33
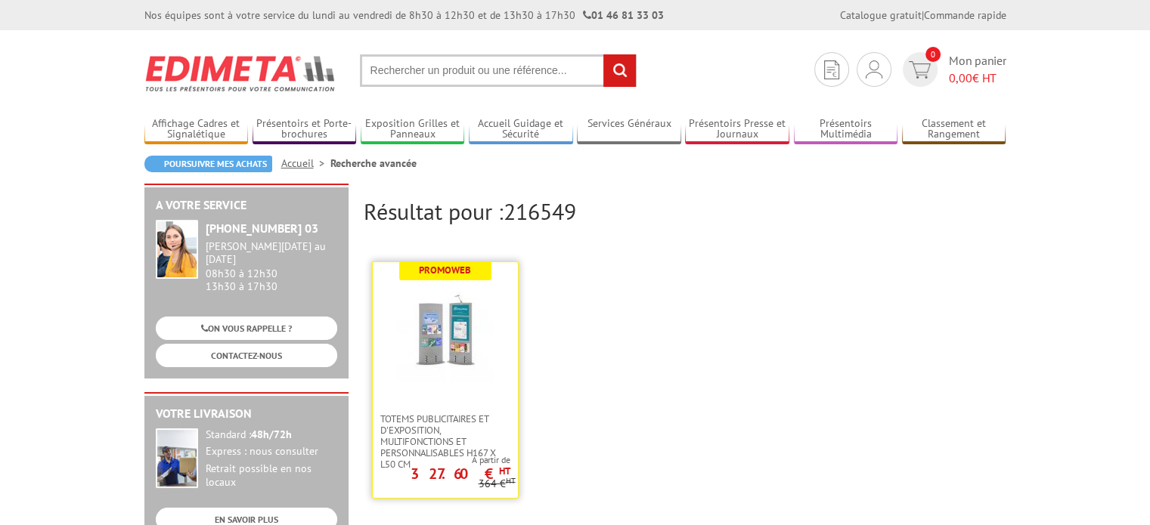
click at [460, 343] on img at bounding box center [445, 334] width 98 height 98
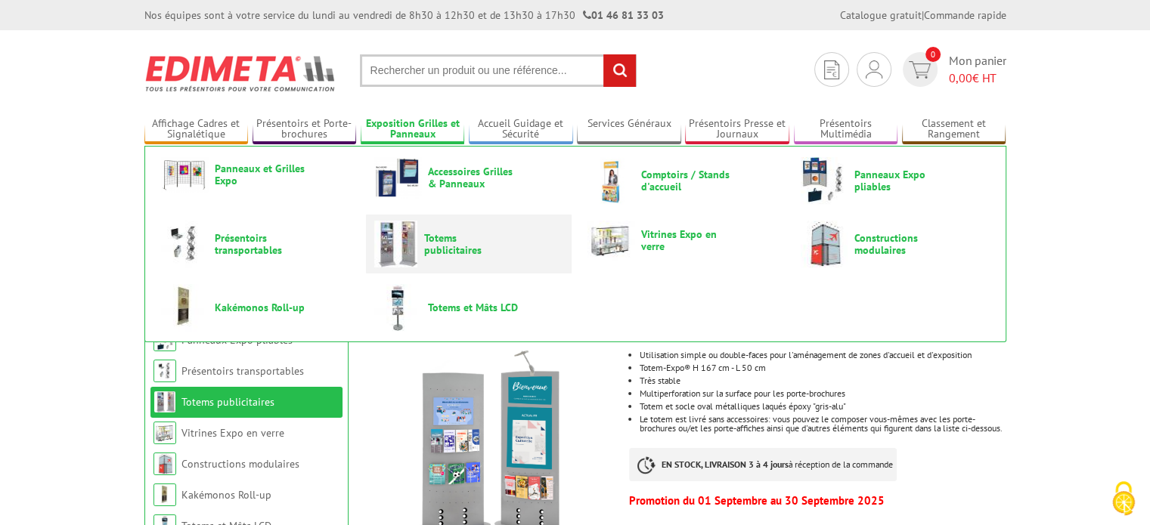
click at [404, 237] on img at bounding box center [395, 244] width 43 height 47
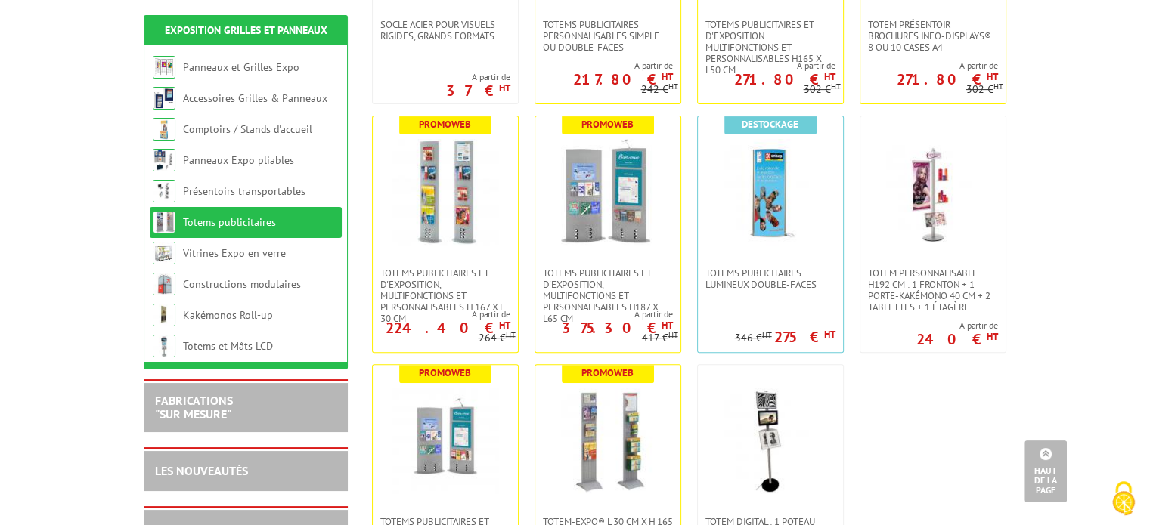
scroll to position [461, 0]
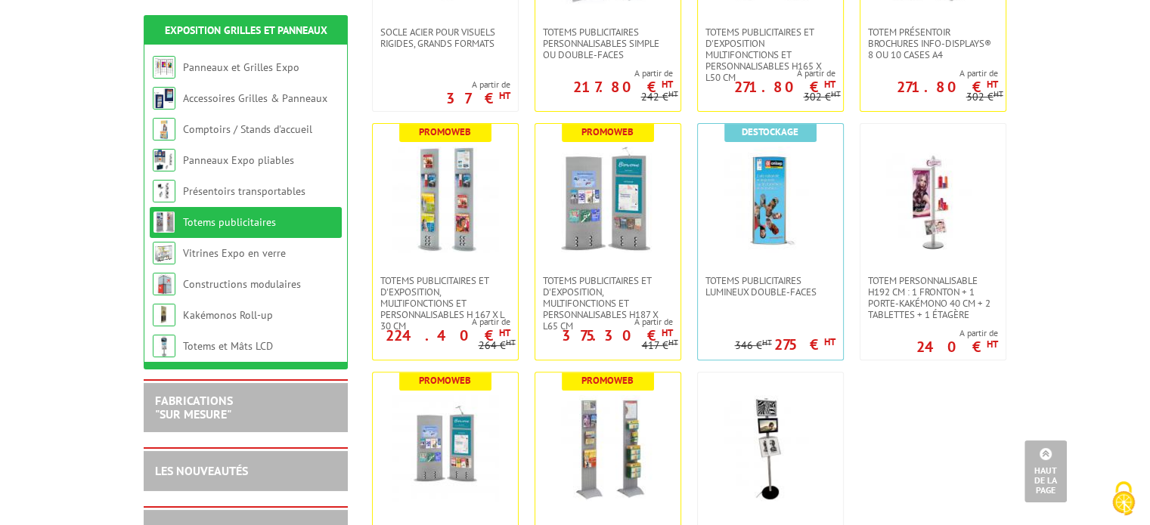
drag, startPoint x: 1156, startPoint y: 184, endPoint x: 1159, endPoint y: 348, distance: 164.8
click at [599, 249] on img at bounding box center [608, 200] width 106 height 106
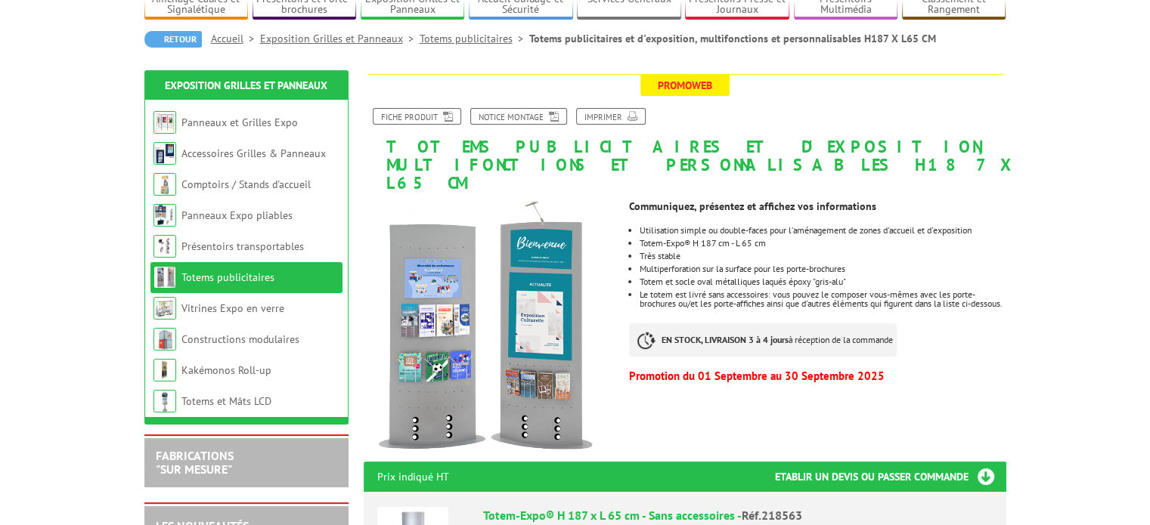
scroll to position [169, 0]
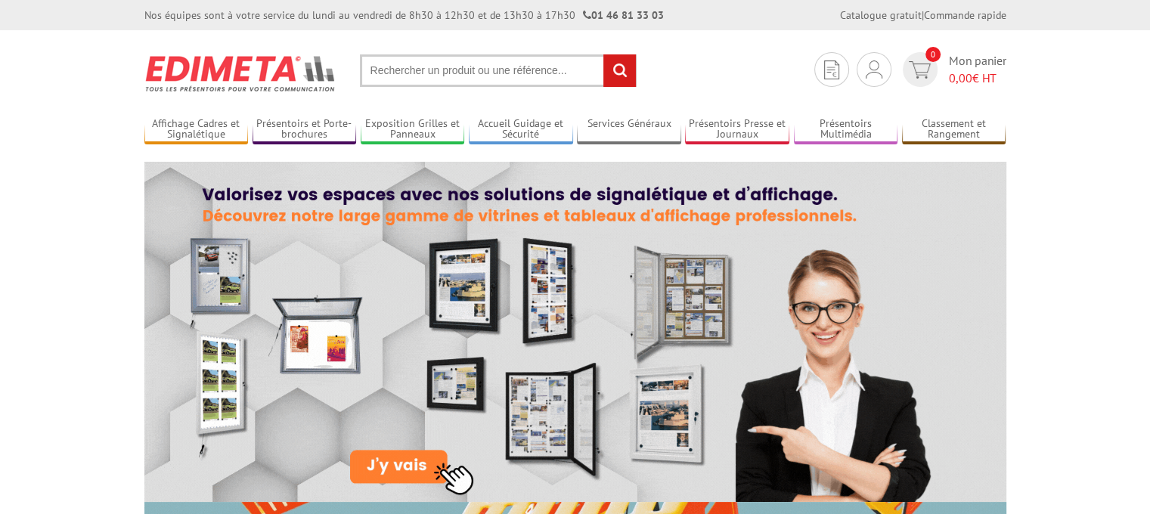
click at [466, 73] on input "text" at bounding box center [498, 70] width 277 height 33
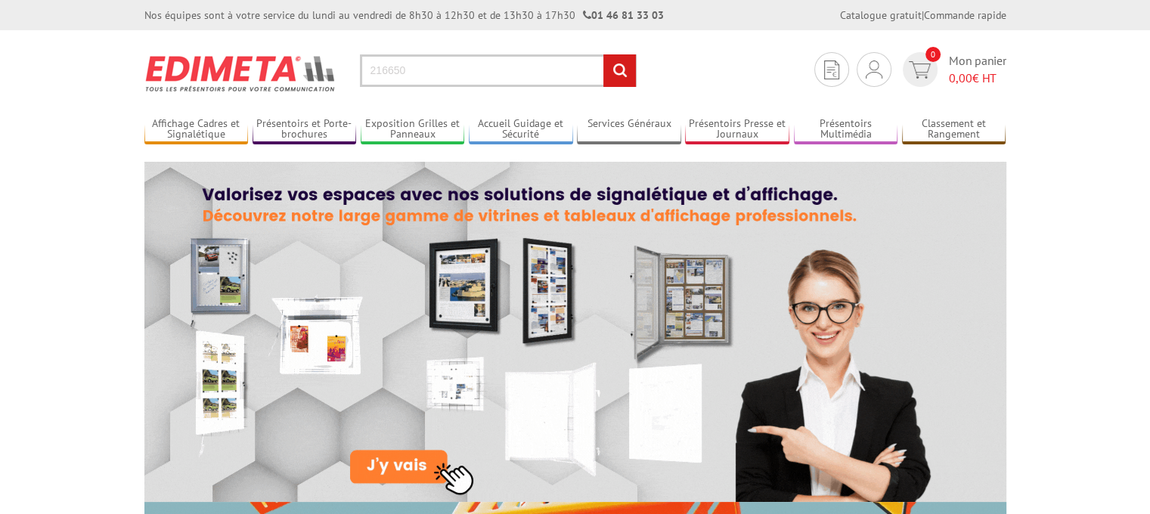
type input "216650"
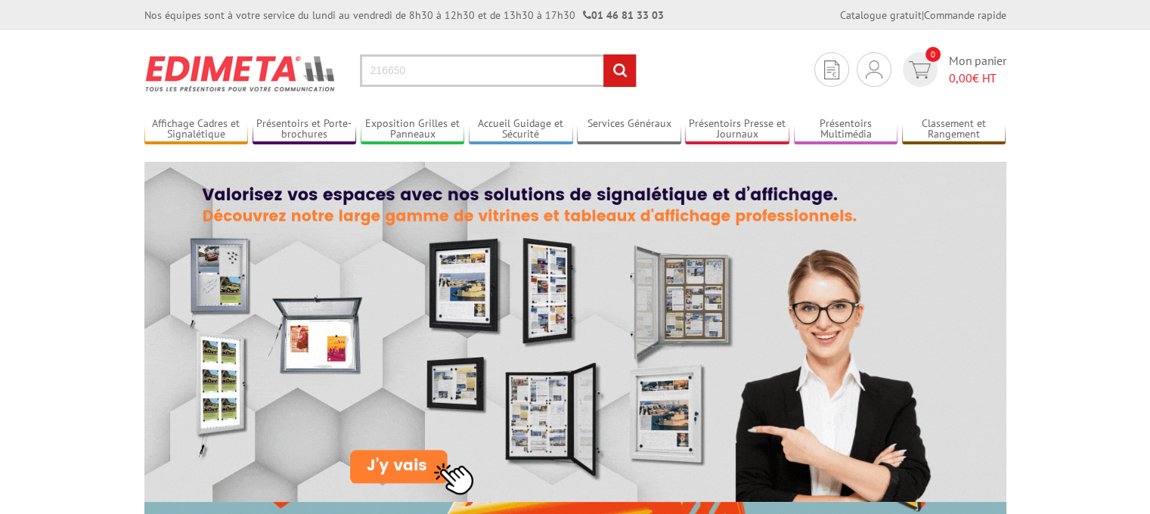
click at [620, 70] on input "rechercher" at bounding box center [619, 70] width 33 height 33
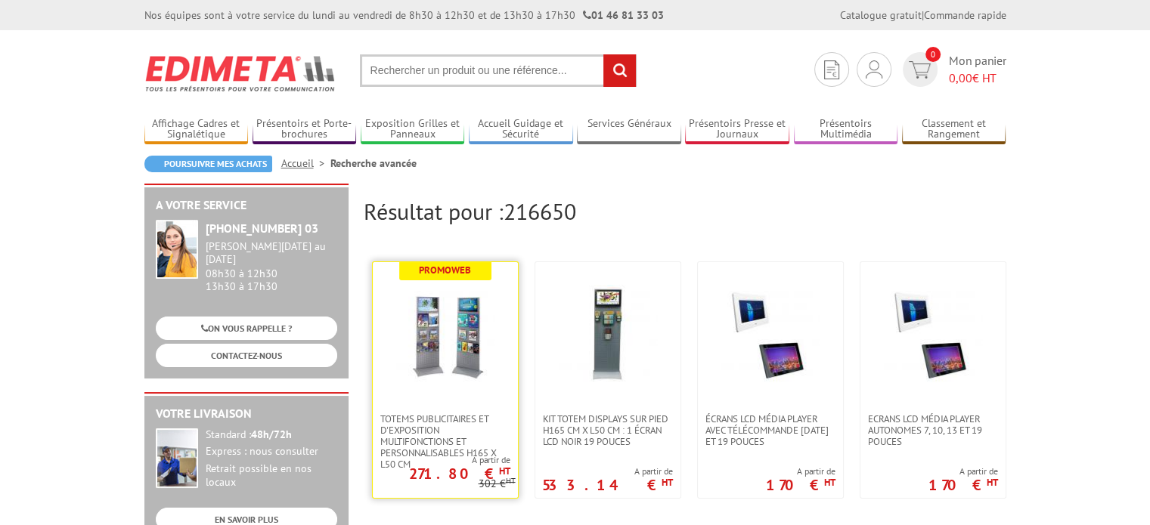
click at [459, 358] on img at bounding box center [445, 334] width 98 height 98
